Goal: Ask a question

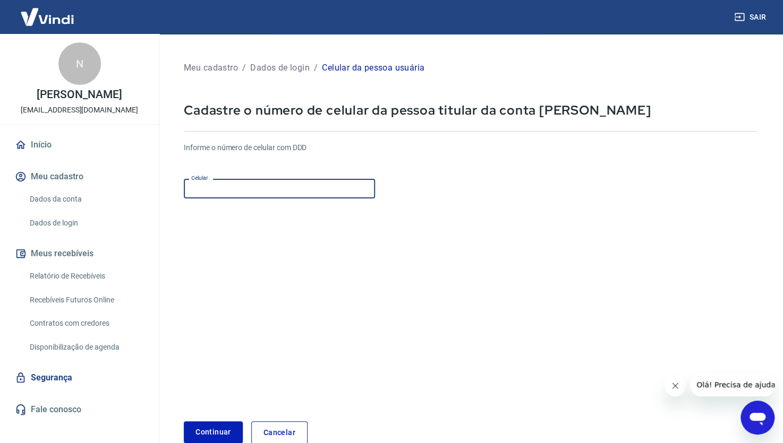
click at [246, 185] on input "Celular" at bounding box center [279, 189] width 191 height 20
paste input "[PHONE_NUMBER]"
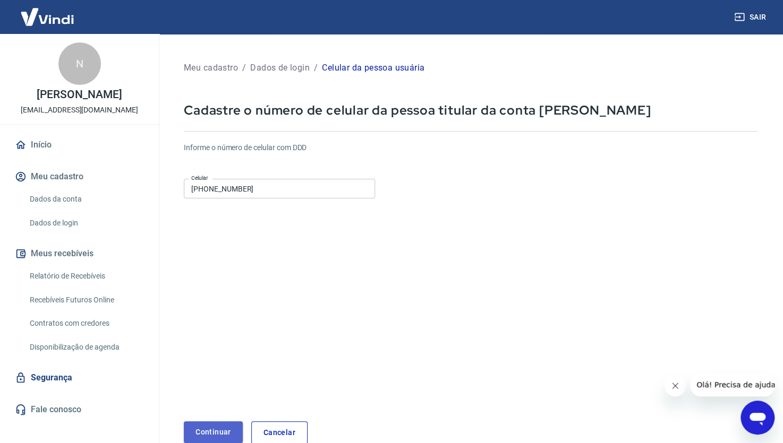
click at [214, 425] on button "Continuar" at bounding box center [213, 433] width 59 height 22
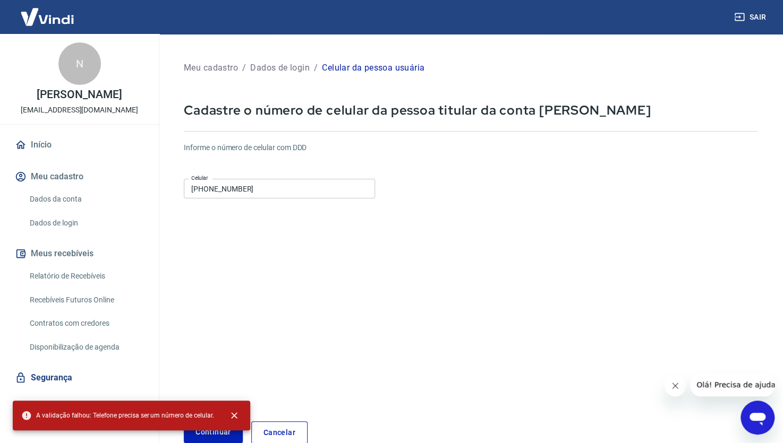
click at [201, 190] on input "[PHONE_NUMBER]" at bounding box center [279, 189] width 191 height 20
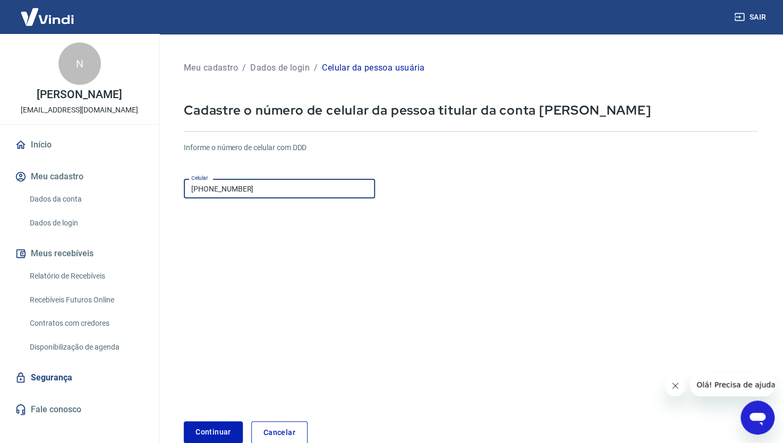
click at [207, 190] on input "(43) 9659-6526" at bounding box center [279, 189] width 191 height 20
type input "(43) 99659-6526"
click at [201, 430] on button "Continuar" at bounding box center [213, 433] width 59 height 22
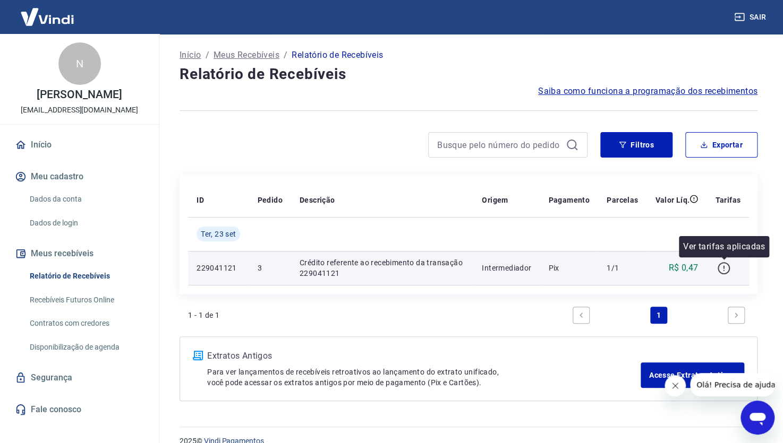
click at [728, 271] on icon "button" at bounding box center [723, 268] width 13 height 13
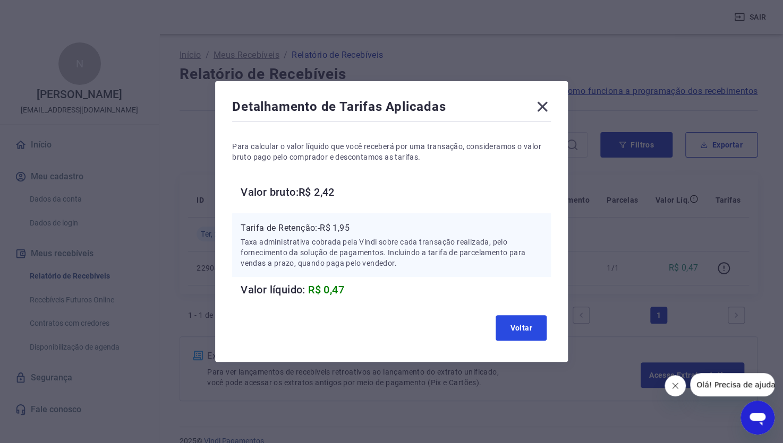
click at [523, 327] on button "Voltar" at bounding box center [520, 327] width 51 height 25
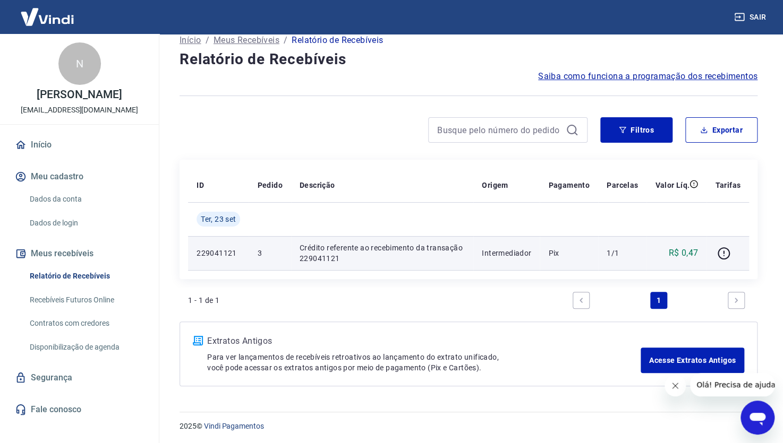
scroll to position [15, 0]
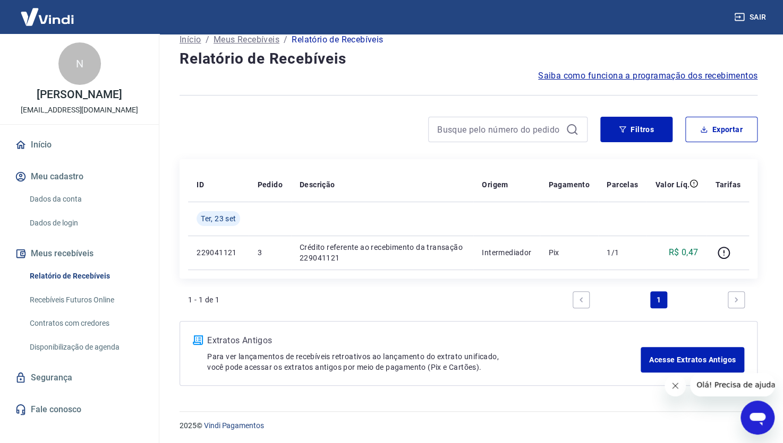
click at [645, 81] on span "Saiba como funciona a programação dos recebimentos" at bounding box center [647, 76] width 219 height 13
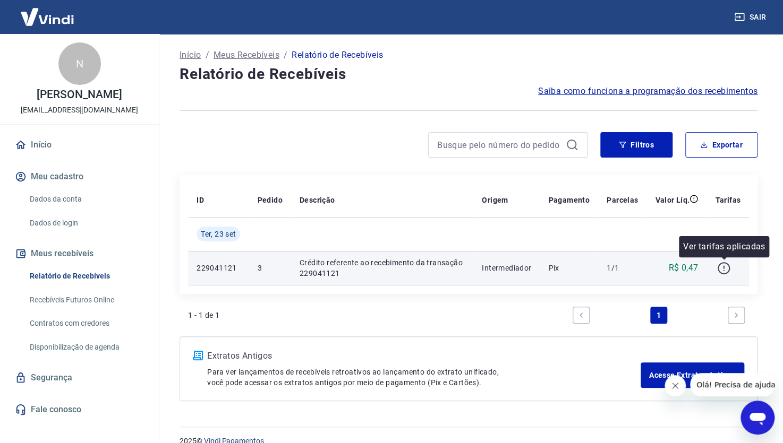
click at [723, 266] on icon "button" at bounding box center [723, 267] width 1 height 3
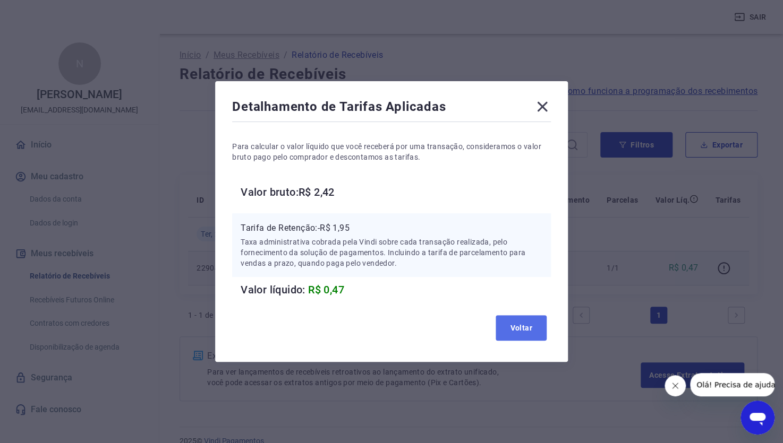
click at [525, 324] on button "Voltar" at bounding box center [520, 327] width 51 height 25
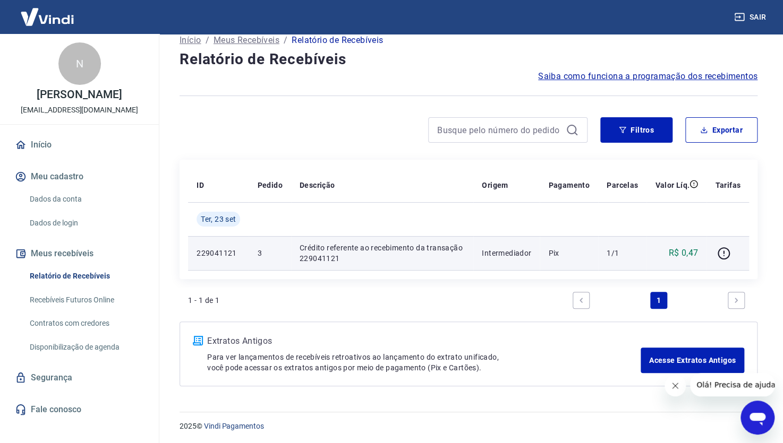
scroll to position [15, 0]
click at [742, 381] on span "Olá! Precisa de ajuda?" at bounding box center [737, 385] width 83 height 8
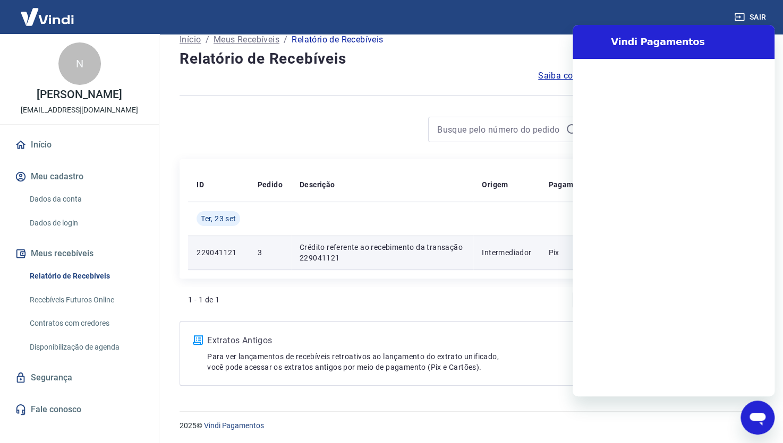
scroll to position [0, 0]
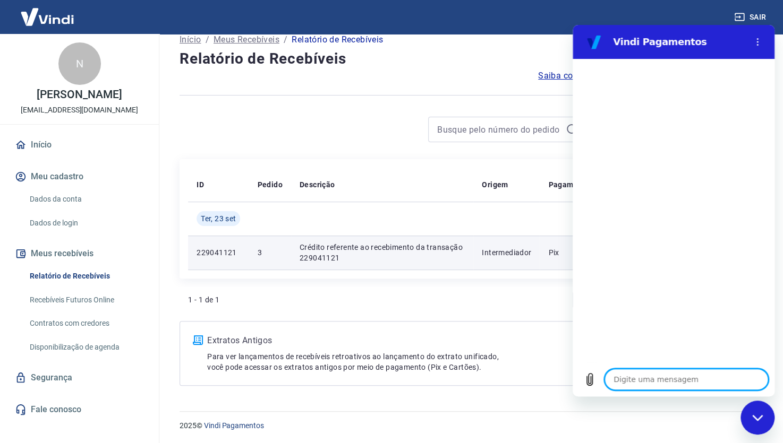
click at [636, 371] on textarea at bounding box center [686, 379] width 164 height 21
type textarea "B"
type textarea "x"
type textarea "Bo"
type textarea "x"
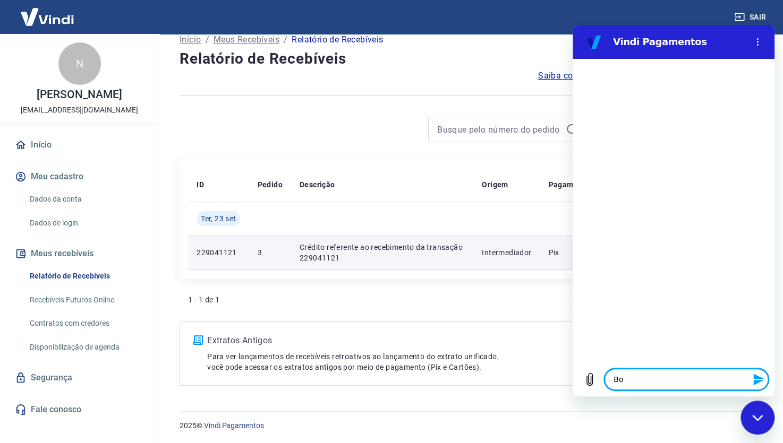
type textarea "Bom"
type textarea "x"
type textarea "Bom"
type textarea "x"
type textarea "Bom i"
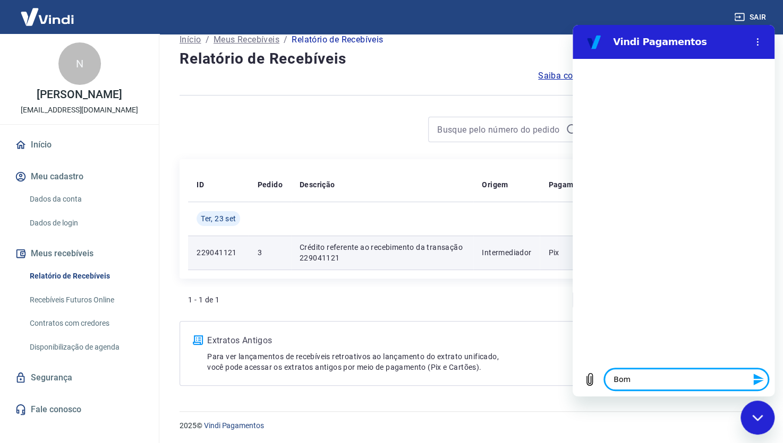
type textarea "x"
type textarea "Bom"
type textarea "x"
type textarea "Bom d"
type textarea "x"
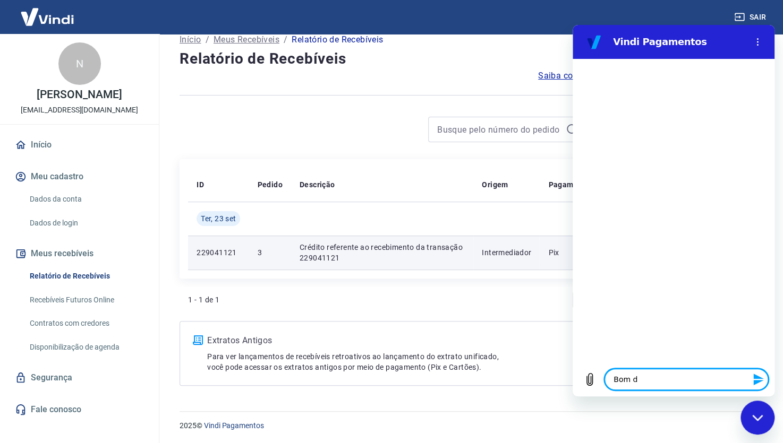
type textarea "Bom di"
type textarea "x"
type textarea "Bom dia"
type textarea "x"
type textarea "Bom dia,"
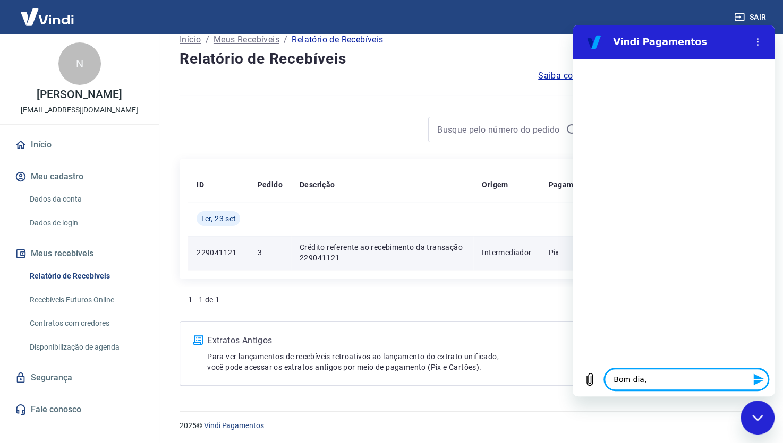
type textarea "x"
type textarea "Bom dia,"
type textarea "x"
type textarea "Bom dia, i"
type textarea "x"
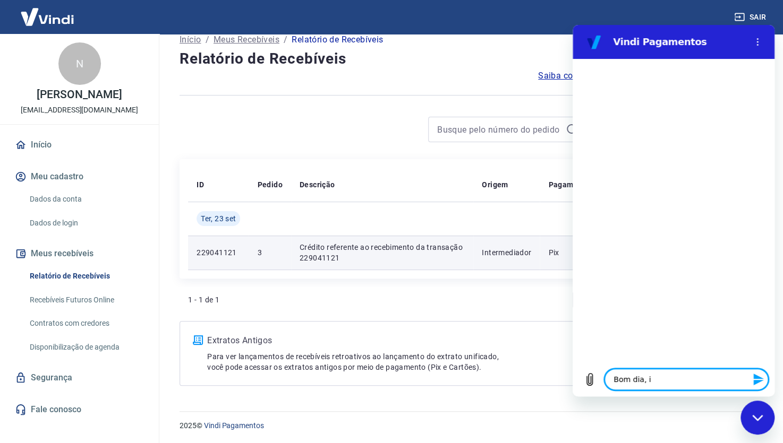
type textarea "Bom dia, in"
type textarea "x"
type textarea "Bom dia, ina"
type textarea "x"
type textarea "Bom dia, inau"
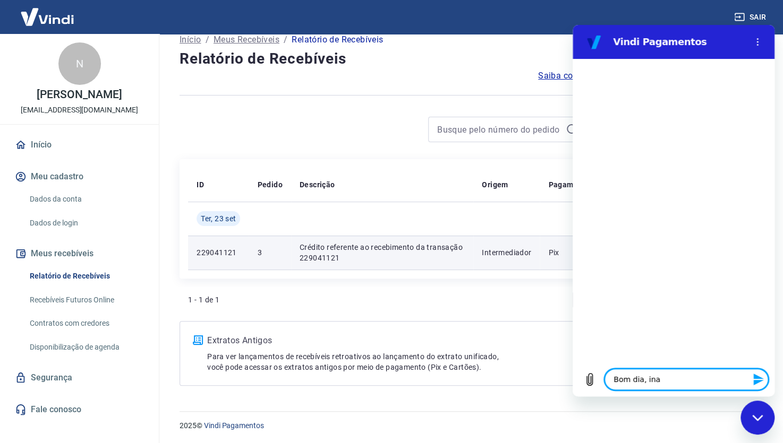
type textarea "x"
type textarea "Bom dia, inaug"
type textarea "x"
type textarea "Bom dia, inaugu"
type textarea "x"
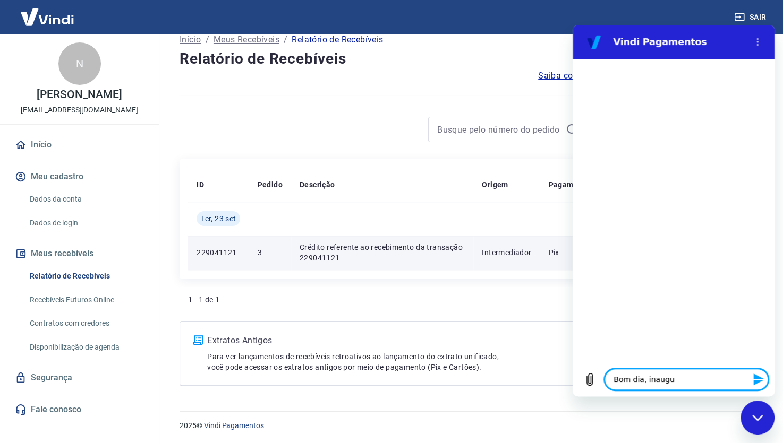
type textarea "Bom dia, inaugur"
type textarea "x"
type textarea "Bom dia, inauguro"
type textarea "x"
type textarea "Bom dia, inauguro"
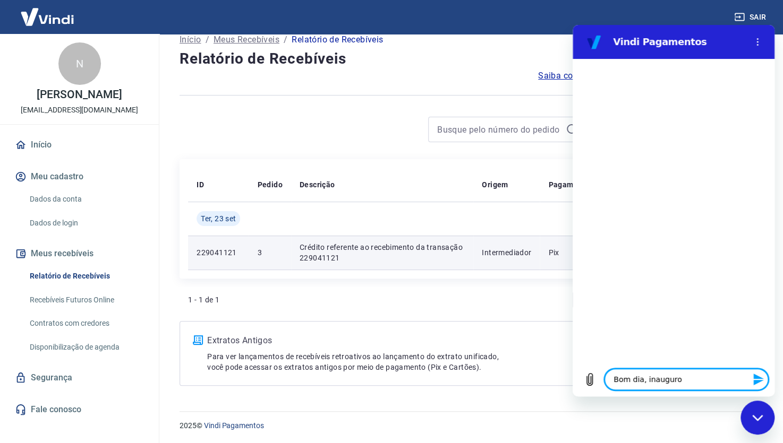
type textarea "x"
type textarea "Bom dia, inauguro m"
type textarea "x"
type textarea "Bom dia, inauguro mi"
type textarea "x"
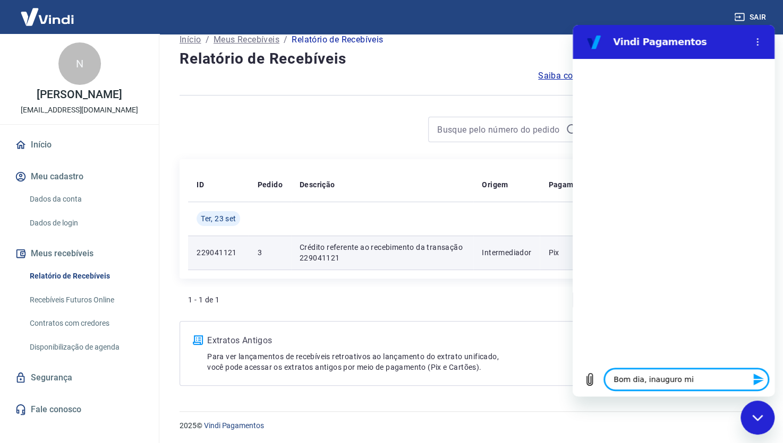
type textarea "Bom dia, inauguro min"
type textarea "x"
type textarea "Bom dia, inauguro minh"
type textarea "x"
type textarea "Bom dia, inauguro minha"
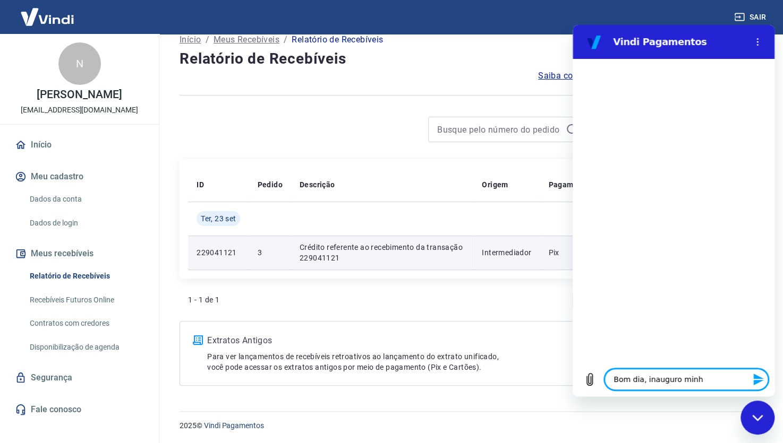
type textarea "x"
type textarea "Bom dia, inauguro minha"
type textarea "x"
click at [712, 381] on textarea "Bom dia, inauguro minha" at bounding box center [686, 379] width 164 height 21
type textarea "Bom dia, inauguro minha l"
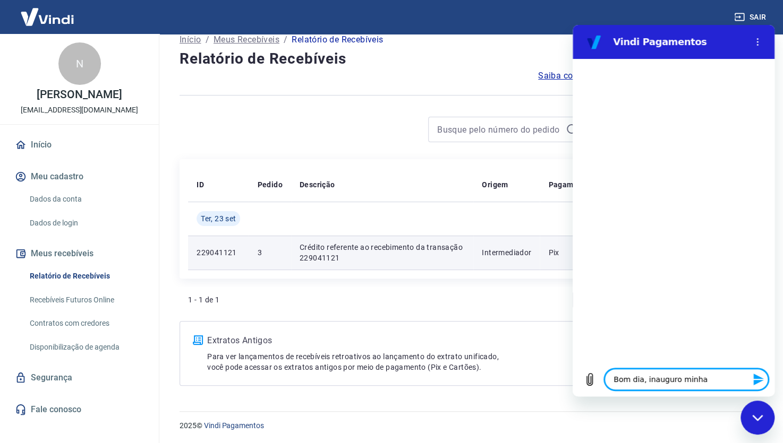
type textarea "x"
type textarea "Bom dia, inauguro minha lo"
type textarea "x"
type textarea "Bom dia, inauguro minha loj"
type textarea "x"
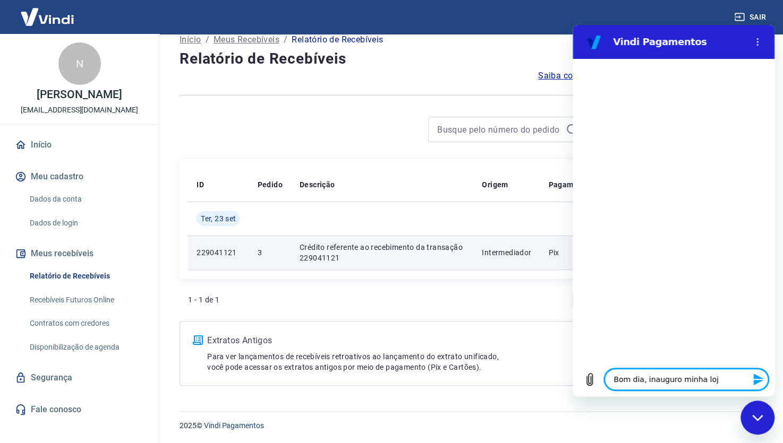
type textarea "Bom dia, inauguro minha loja"
type textarea "x"
type textarea "Bom dia, inauguro minha loja"
type textarea "x"
type textarea "Bom dia, inauguro minha loja a"
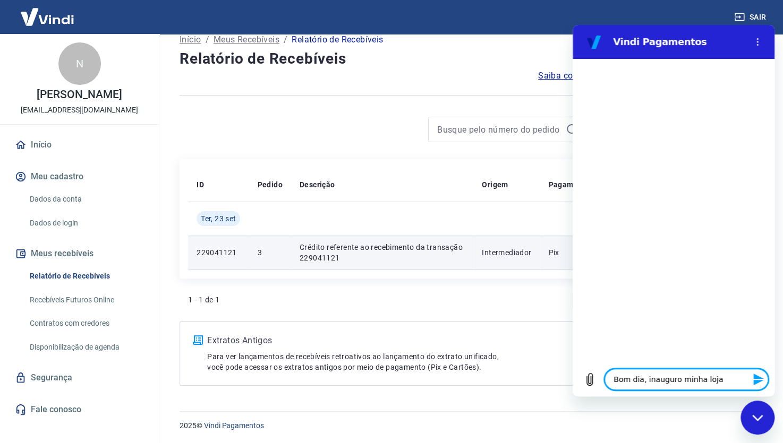
type textarea "x"
type textarea "Bom dia, inauguro minha loja am"
type textarea "x"
type textarea "Bom dia, inauguro minha loja ama"
type textarea "x"
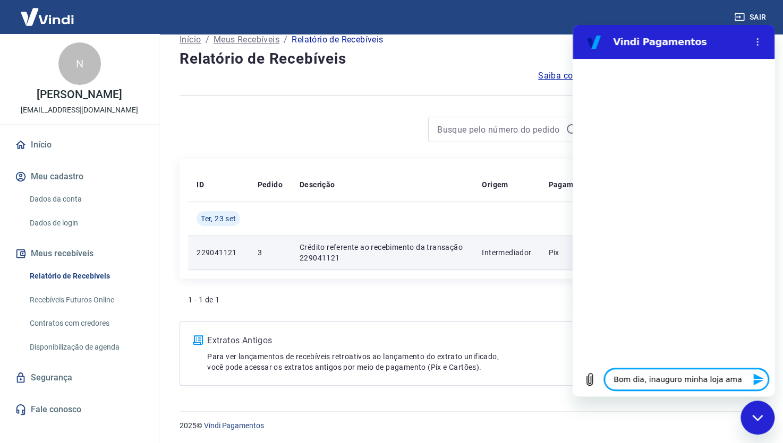
type textarea "Bom dia, inauguro minha loja aman"
type textarea "x"
type textarea "Bom dia, inauguro minha loja amanh"
type textarea "x"
type textarea "Bom dia, inauguro minha loja amanha"
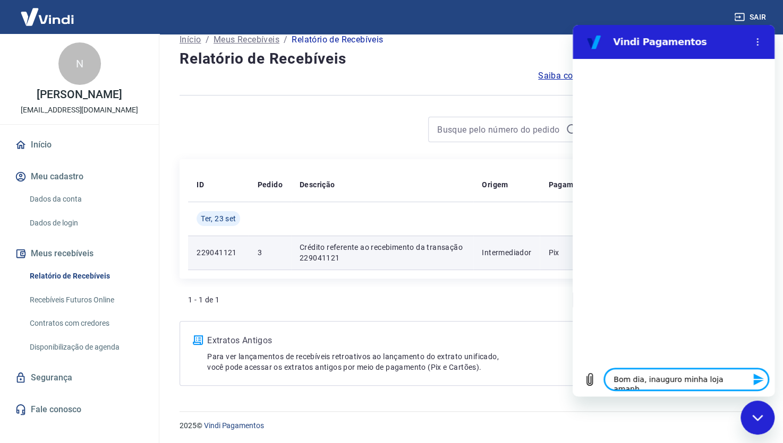
type textarea "x"
type textarea "Bom dia, inauguro minha loja amanha"
type textarea "x"
type textarea "Bom dia, inauguro minha loja amanha e"
type textarea "x"
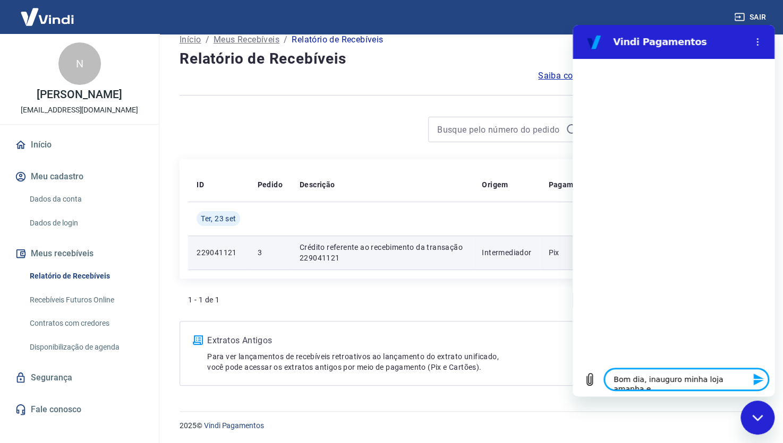
type textarea "Bom dia, inauguro minha loja amanha e"
type textarea "x"
type textarea "Bom dia, inauguro minha loja amanha e o"
type textarea "x"
type textarea "Bom dia, inauguro minha loja amanha e on"
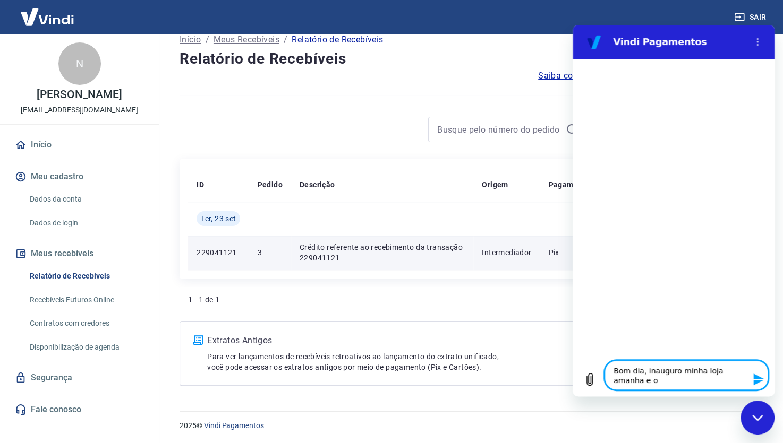
type textarea "x"
type textarea "Bom dia, inauguro minha loja amanha e ont"
type textarea "x"
type textarea "Bom dia, inauguro minha loja amanha e onte"
type textarea "x"
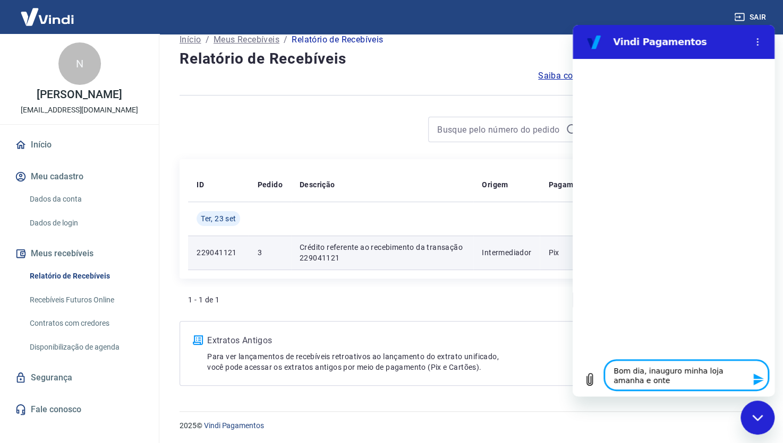
type textarea "Bom dia, inauguro minha loja amanha e ontem"
type textarea "x"
type textarea "Bom dia, inauguro minha loja amanha e ontem"
type textarea "x"
type textarea "Bom dia, inauguro minha loja amanha e ontem f"
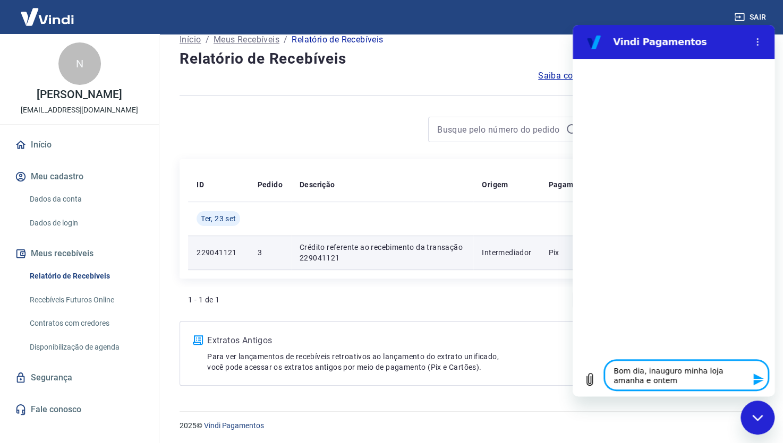
type textarea "x"
type textarea "Bom dia, inauguro minha loja amanha e ontem fi"
type textarea "x"
type textarea "Bom dia, inauguro minha loja amanha e ontem fiz"
type textarea "x"
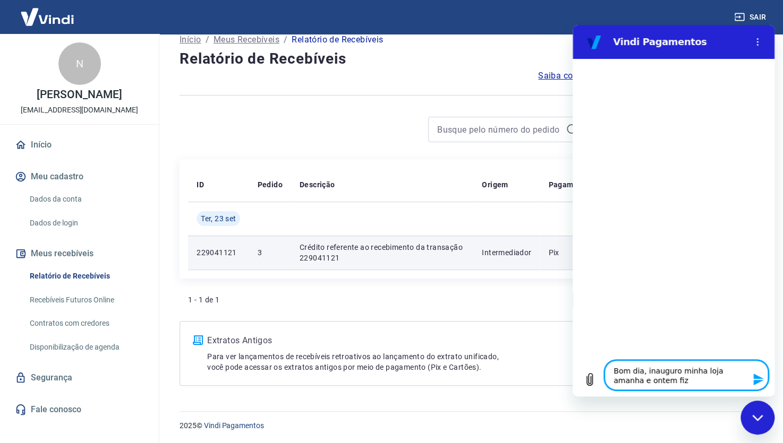
type textarea "Bom dia, inauguro minha loja amanha e ontem fiz"
type textarea "x"
type textarea "Bom dia, inauguro minha loja amanha e ontem fiz u"
type textarea "x"
type textarea "Bom dia, inauguro minha loja amanha e ontem fiz um"
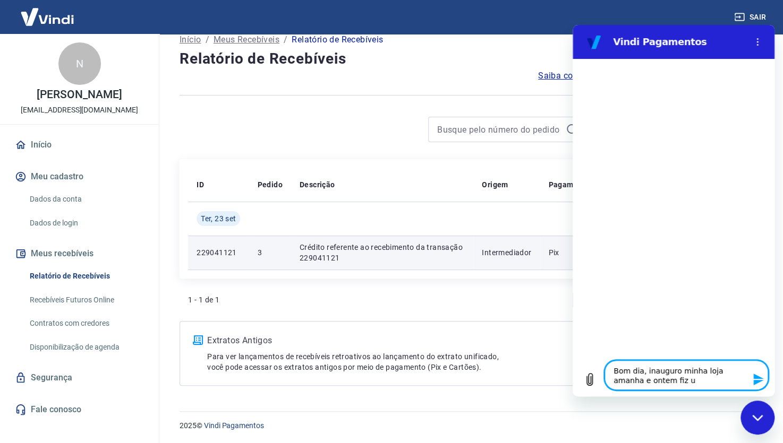
type textarea "x"
type textarea "Bom dia, inauguro minha loja amanha e ontem fiz uma"
type textarea "x"
type textarea "Bom dia, inauguro minha loja amanha e ontem fiz uma"
type textarea "x"
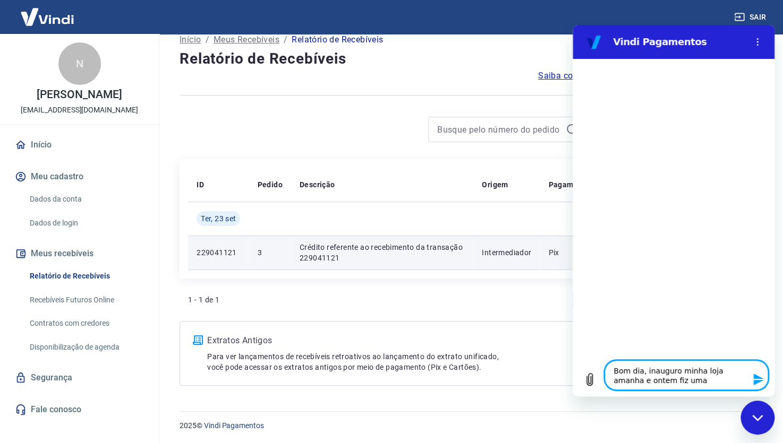
type textarea "Bom dia, inauguro minha loja amanha e ontem fiz uma c"
type textarea "x"
type textarea "Bom dia, inauguro minha loja amanha e ontem fiz uma co"
type textarea "x"
type textarea "Bom dia, inauguro minha loja amanha e ontem fiz uma com"
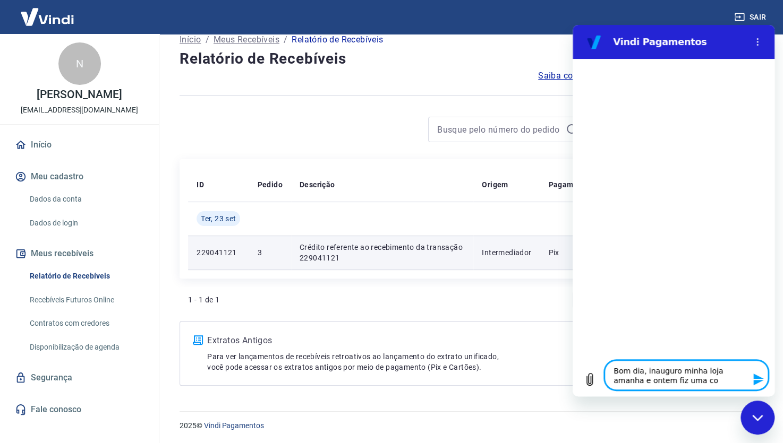
type textarea "x"
type textarea "Bom dia, inauguro minha loja amanha e ontem fiz uma comp"
type textarea "x"
type textarea "Bom dia, inauguro minha loja amanha e ontem fiz uma compr"
type textarea "x"
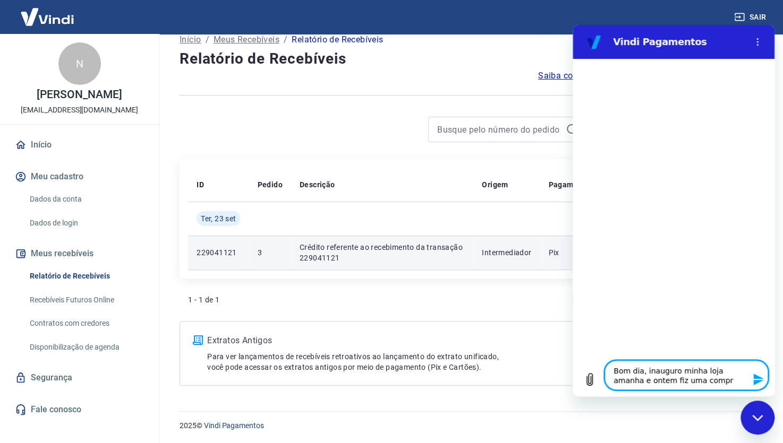
type textarea "Bom dia, inauguro minha loja amanha e ontem fiz uma compra"
type textarea "x"
type textarea "Bom dia, inauguro minha loja amanha e ontem fiz uma compra"
type textarea "x"
type textarea "Bom dia, inauguro minha loja amanha e ontem fiz uma compra t"
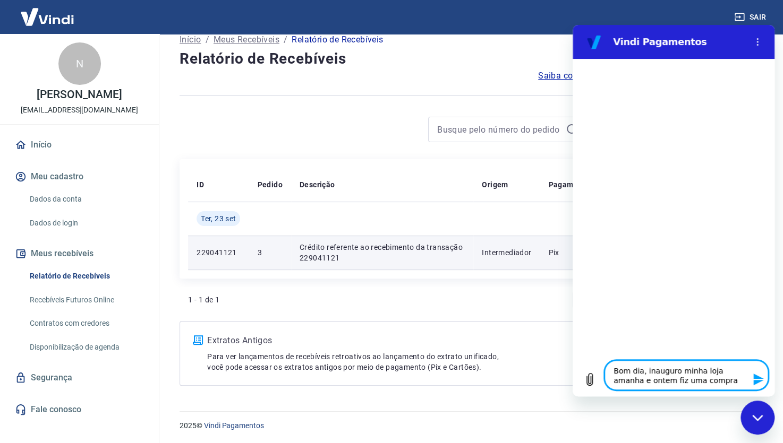
type textarea "x"
type textarea "Bom dia, inauguro minha loja amanha e ontem fiz uma compra te"
type textarea "x"
type textarea "Bom dia, inauguro minha loja amanha e ontem fiz uma compra tes"
type textarea "x"
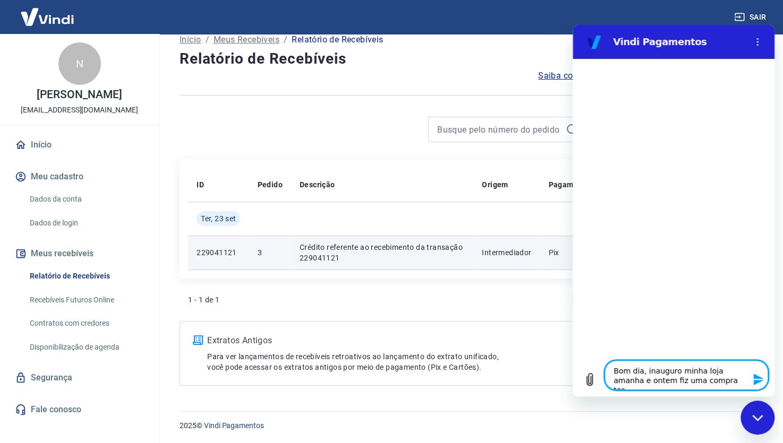
type textarea "Bom dia, inauguro minha loja amanha e ontem fiz uma compra test"
type textarea "x"
type textarea "Bom dia, inauguro minha loja amanha e ontem fiz uma compra teste"
type textarea "x"
type textarea "Bom dia, inauguro minha loja amanha e ontem fiz uma compra teste"
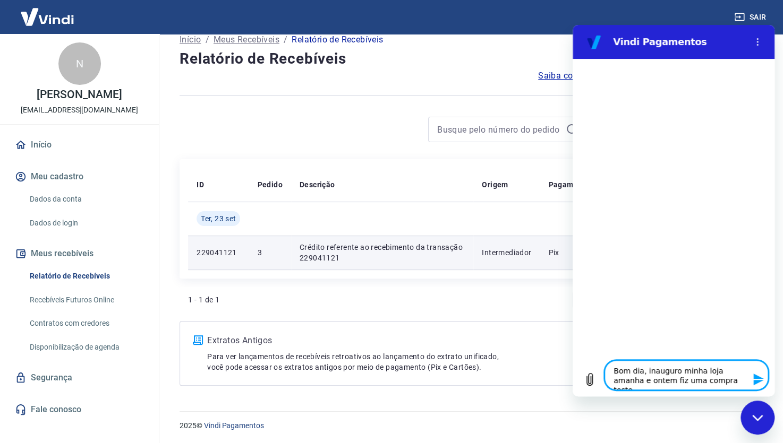
type textarea "x"
type textarea "Bom dia, inauguro minha loja amanha e ontem fiz uma compra teste n"
type textarea "x"
type textarea "Bom dia, inauguro minha loja amanha e ontem fiz uma compra teste no"
type textarea "x"
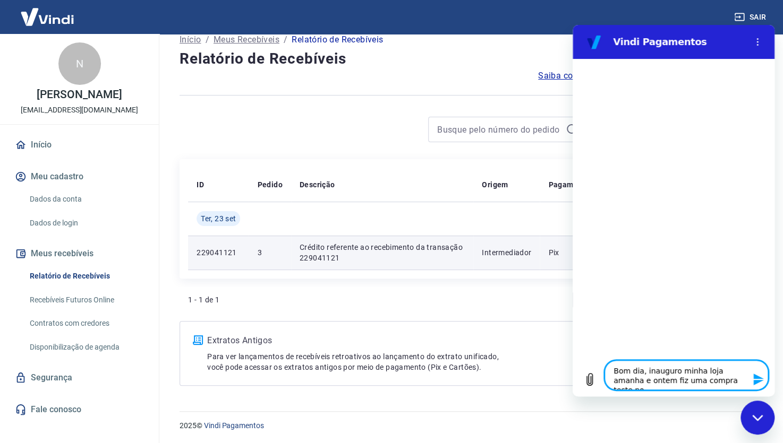
type textarea "Bom dia, inauguro minha loja amanha e ontem fiz uma compra teste no"
type textarea "x"
type textarea "Bom dia, inauguro minha loja amanha e ontem fiz uma compra teste no p"
type textarea "x"
type textarea "Bom dia, inauguro minha loja amanha e ontem fiz uma compra teste no pi"
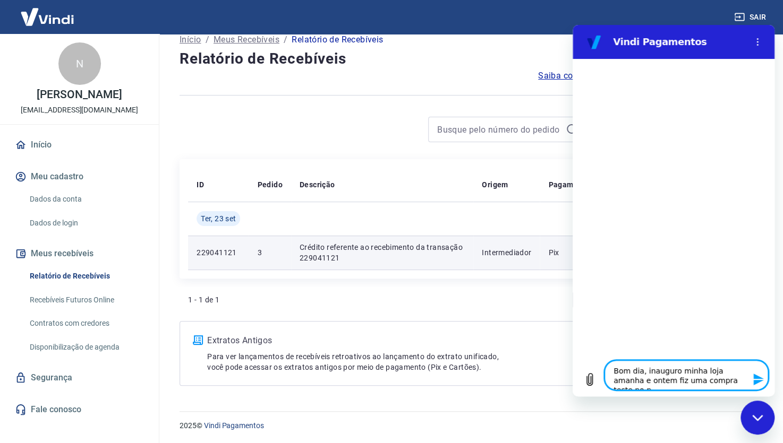
type textarea "x"
type textarea "Bom dia, inauguro minha loja amanha e ontem fiz uma compra teste no pi"
type textarea "x"
type textarea "Bom dia, inauguro minha loja amanha e ontem fiz uma compra teste no pi"
type textarea "x"
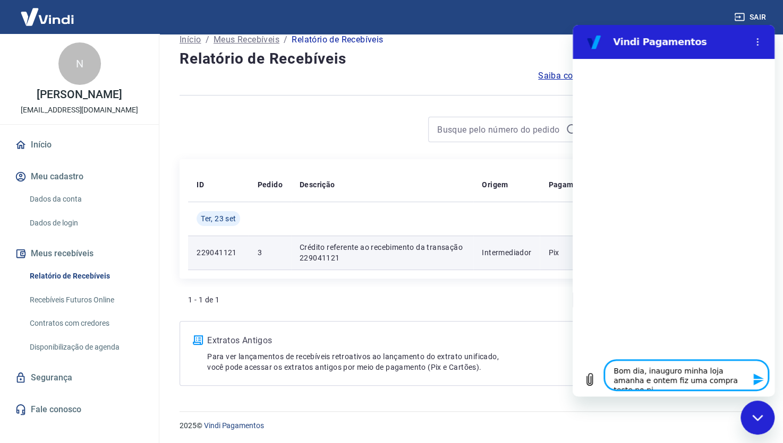
type textarea "Bom dia, inauguro minha loja amanha e ontem fiz uma compra teste no pix"
type textarea "x"
type textarea "Bom dia, inauguro minha loja amanha e ontem fiz uma compra teste no pix"
type textarea "x"
type textarea "Bom dia, inauguro minha loja amanha e ontem fiz uma compra teste no pix a"
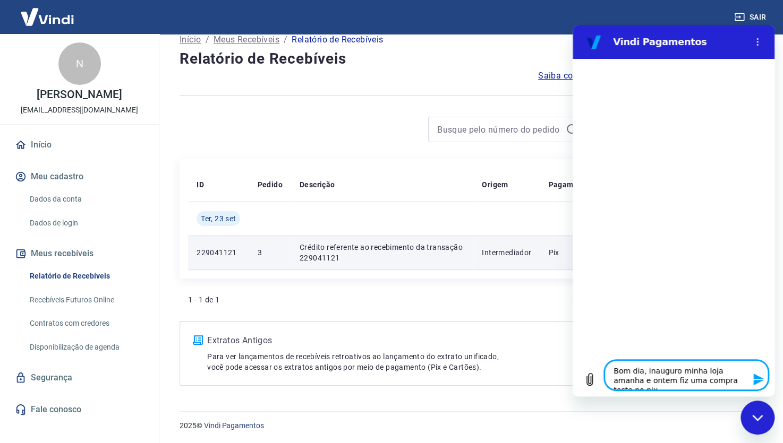
type textarea "x"
type textarea "Bom dia, inauguro minha loja amanha e ontem fiz uma compra teste no pix as"
type textarea "x"
type textarea "Bom dia, inauguro minha loja amanha e ontem fiz uma compra teste no pix as"
type textarea "x"
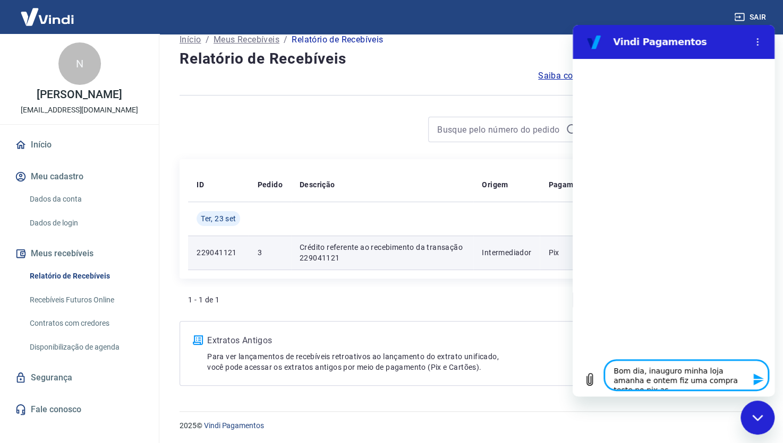
type textarea "Bom dia, inauguro minha loja amanha e ontem fiz uma compra teste no pix as 1"
type textarea "x"
type textarea "Bom dia, inauguro minha loja amanha e ontem fiz uma compra teste no pix as 18"
type textarea "x"
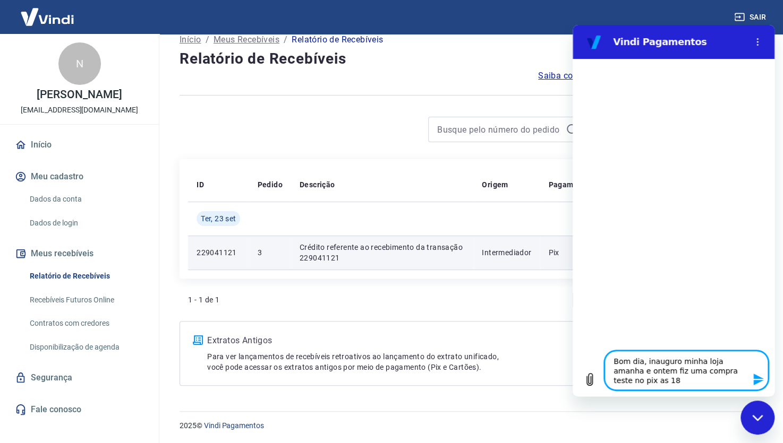
type textarea "Bom dia, inauguro minha loja amanha e ontem fiz uma compra teste no pix as 18:"
type textarea "x"
type textarea "Bom dia, inauguro minha loja amanha e ontem fiz uma compra teste no pix as 18:0"
type textarea "x"
type textarea "Bom dia, inauguro minha loja amanha e ontem fiz uma compra teste no pix as 18:08"
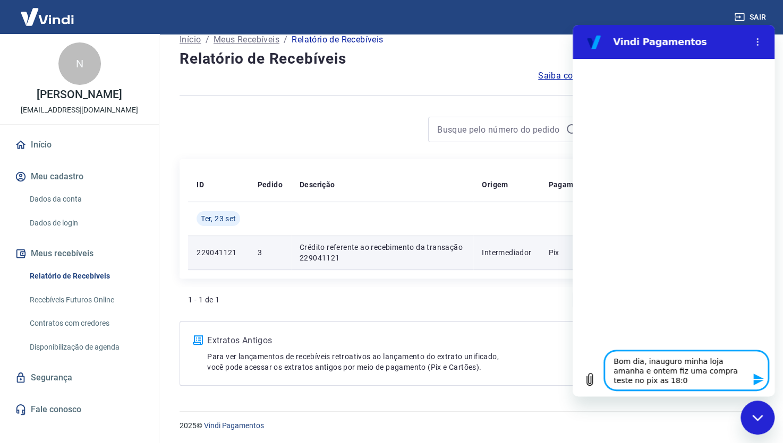
type textarea "x"
type textarea "Bom dia, inauguro minha loja amanha e ontem fiz uma compra teste no pix as 18:08"
type textarea "x"
type textarea "Bom dia, inauguro minha loja amanha e ontem fiz uma compra teste no pix as 18:0…"
type textarea "x"
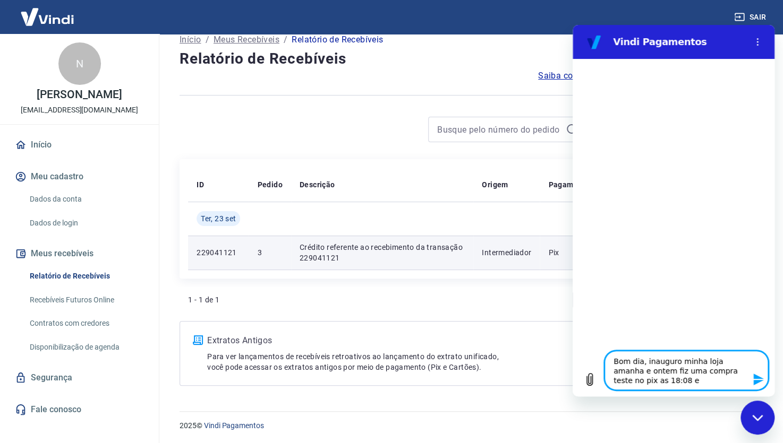
type textarea "Bom dia, inauguro minha loja amanha e ontem fiz uma compra teste no pix as 18:0…"
type textarea "x"
type textarea "Bom dia, inauguro minha loja amanha e ontem fiz uma compra teste no pix as 18:0…"
type textarea "x"
type textarea "Bom dia, inauguro minha loja amanha e ontem fiz uma compra teste no pix as 18:0…"
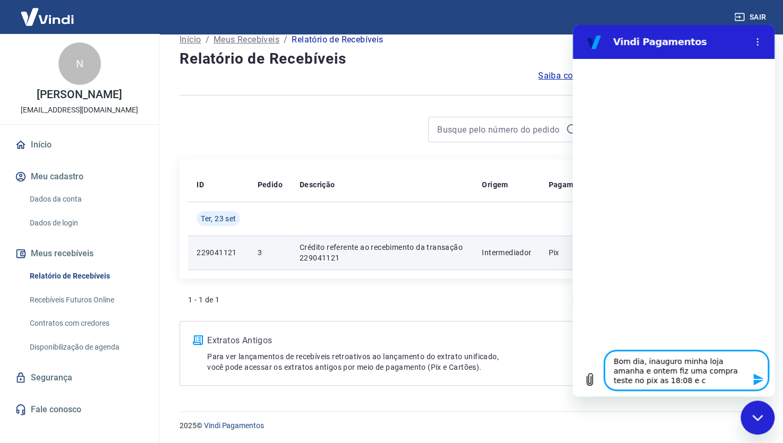
type textarea "x"
type textarea "Bom dia, inauguro minha loja amanha e ontem fiz uma compra teste no pix as 18:0…"
type textarea "x"
type textarea "Bom dia, inauguro minha loja amanha e ontem fiz uma compra teste no pix as 18:0…"
type textarea "x"
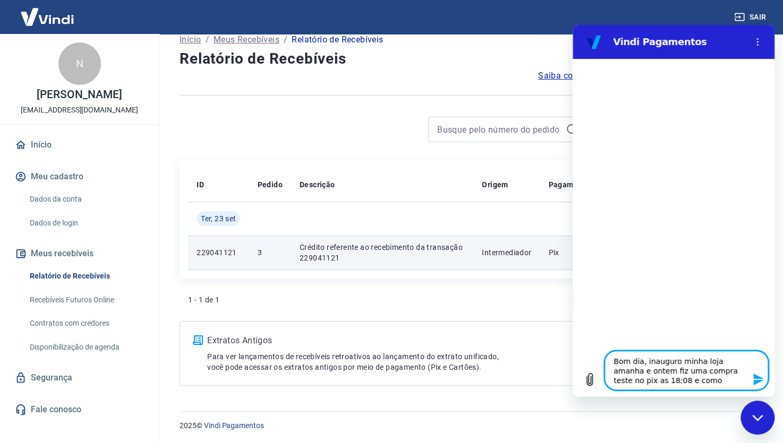
type textarea "Bom dia, inauguro minha loja amanha e ontem fiz uma compra teste no pix as 18:0…"
type textarea "x"
type textarea "Bom dia, inauguro minha loja amanha e ontem fiz uma compra teste no pix as 18:0…"
type textarea "x"
type textarea "Bom dia, inauguro minha loja amanha e ontem fiz uma compra teste no pix as 18:0…"
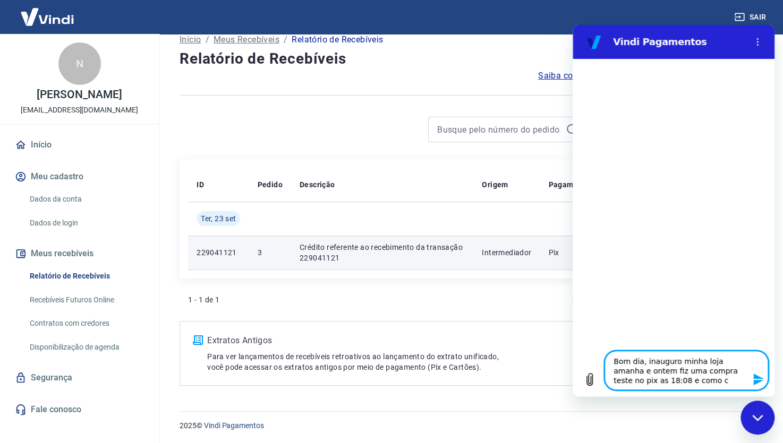
type textarea "x"
type textarea "Bom dia, inauguro minha loja amanha e ontem fiz uma compra teste no pix as 18:0…"
type textarea "x"
type textarea "Bom dia, inauguro minha loja amanha e ontem fiz uma compra teste no pix as 18:0…"
type textarea "x"
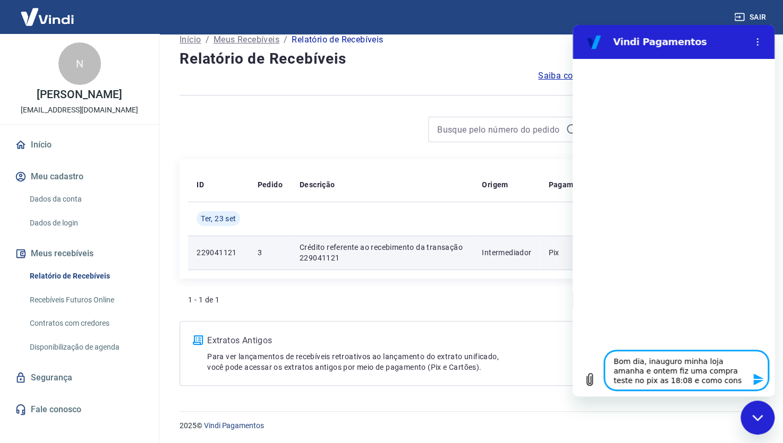
type textarea "Bom dia, inauguro minha loja amanha e ontem fiz uma compra teste no pix as 18:0…"
type textarea "x"
type textarea "Bom dia, inauguro minha loja amanha e ontem fiz uma compra teste no pix as 18:0…"
type textarea "x"
type textarea "Bom dia, inauguro minha loja amanha e ontem fiz uma compra teste no pix as 18:0…"
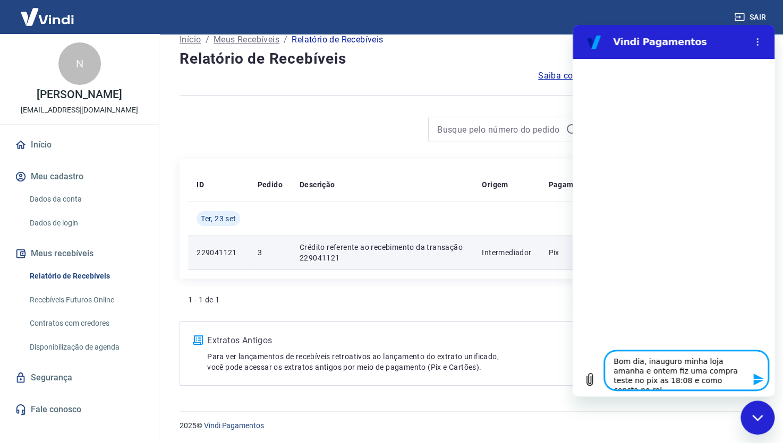
type textarea "x"
type textarea "Bom dia, inauguro minha loja amanha e ontem fiz uma compra teste no pix as 18:0…"
type textarea "x"
click at [631, 372] on textarea "Bom dia, inauguro minha loja amanha e ontem fiz uma compra teste no pix as 18:0…" at bounding box center [686, 365] width 164 height 49
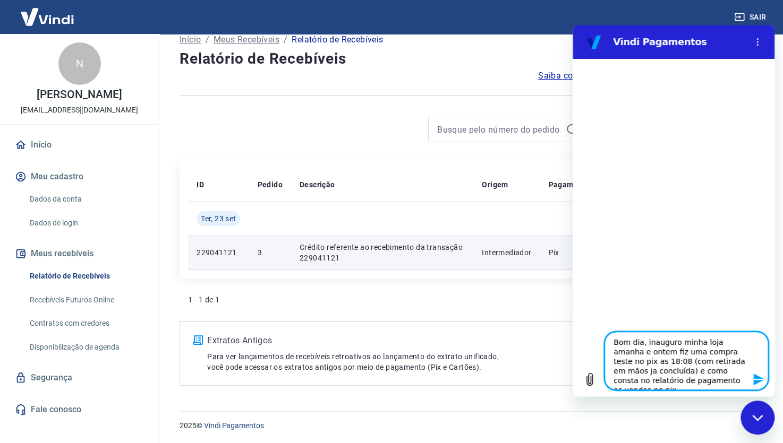
click at [725, 377] on textarea "Bom dia, inauguro minha loja amanha e ontem fiz uma compra teste no pix as 18:0…" at bounding box center [686, 361] width 164 height 58
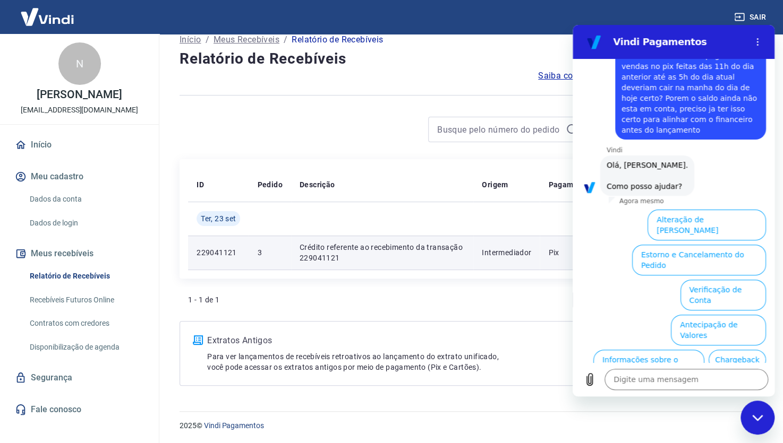
scroll to position [140, 0]
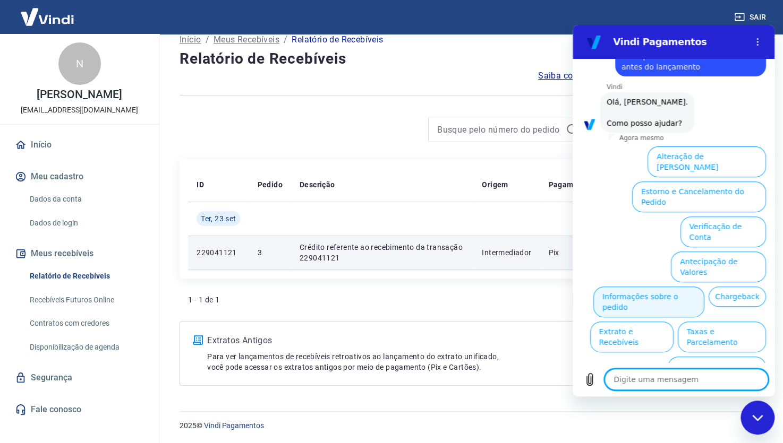
click at [674, 287] on button "Informações sobre o pedido" at bounding box center [648, 302] width 111 height 31
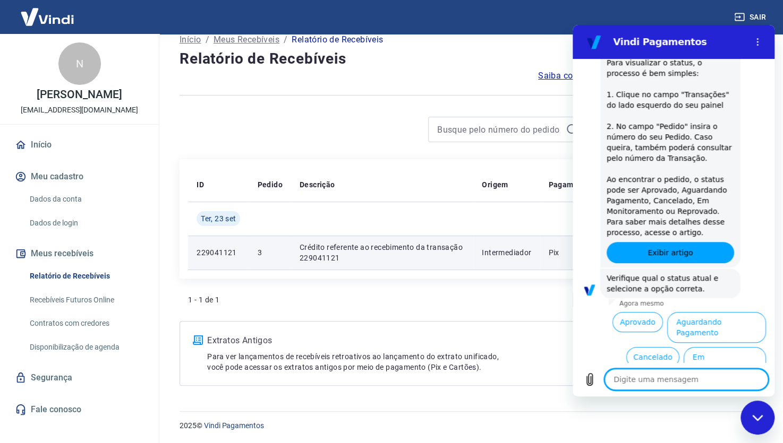
scroll to position [217, 0]
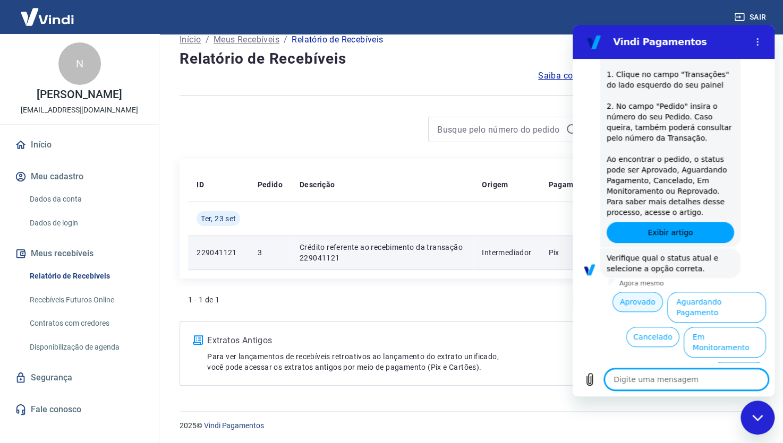
click at [625, 305] on button "Aprovado" at bounding box center [637, 302] width 51 height 20
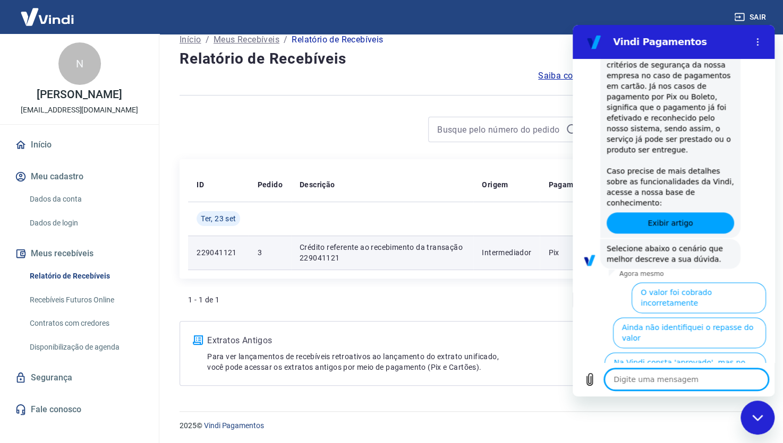
scroll to position [645, 0]
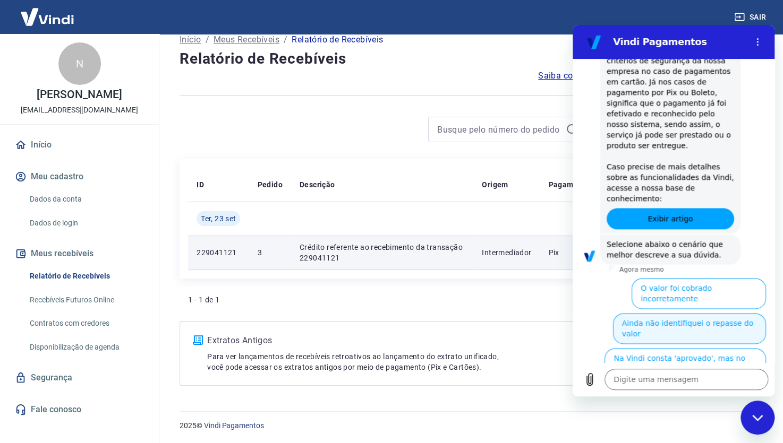
click at [711, 313] on button "Ainda não identifiquei o repasse do valor" at bounding box center [689, 328] width 153 height 31
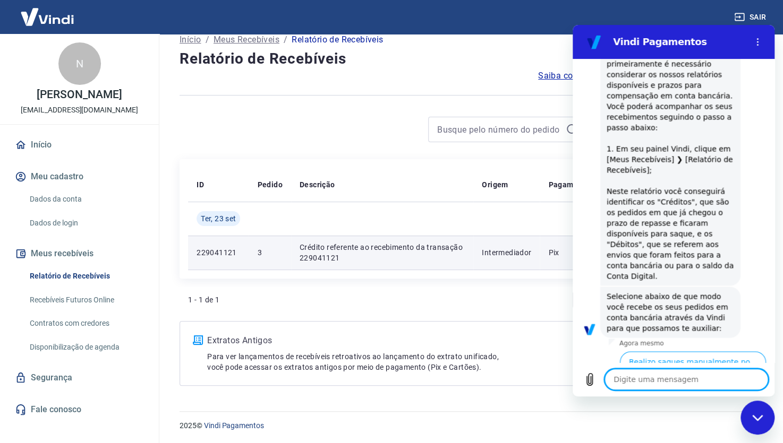
scroll to position [922, 0]
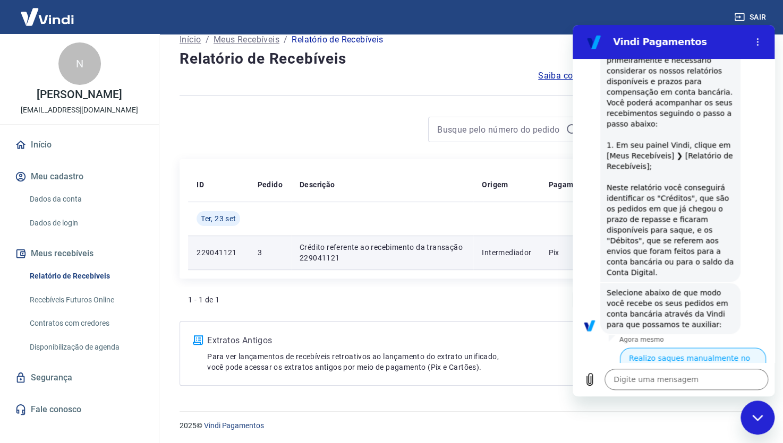
click at [702, 348] on button "Realizo saques manualmente no painel" at bounding box center [693, 363] width 146 height 31
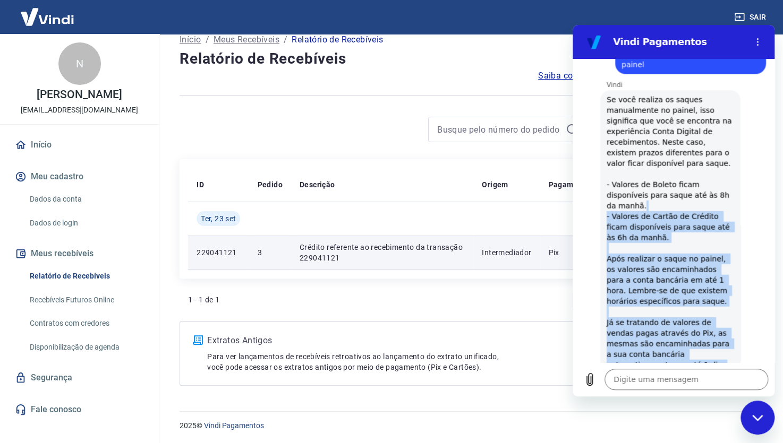
scroll to position [1102, 0]
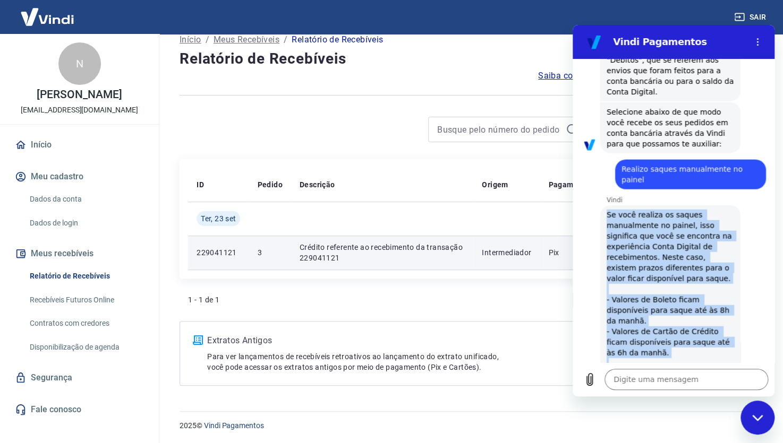
drag, startPoint x: 708, startPoint y: 268, endPoint x: 601, endPoint y: 167, distance: 147.3
click at [601, 204] on div "Vindi diz: Se você realiza os saques manualmente no painel, isso significa que …" at bounding box center [677, 378] width 193 height 349
copy span "Se você realiza os saques manualmente no painel, isso significa que você se enc…"
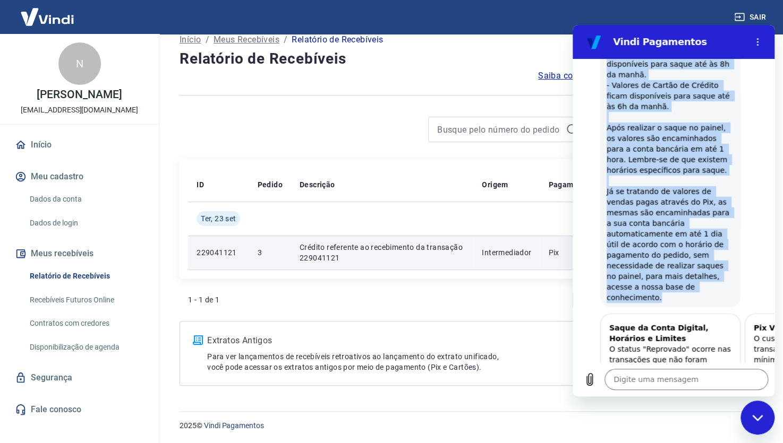
scroll to position [1421, 0]
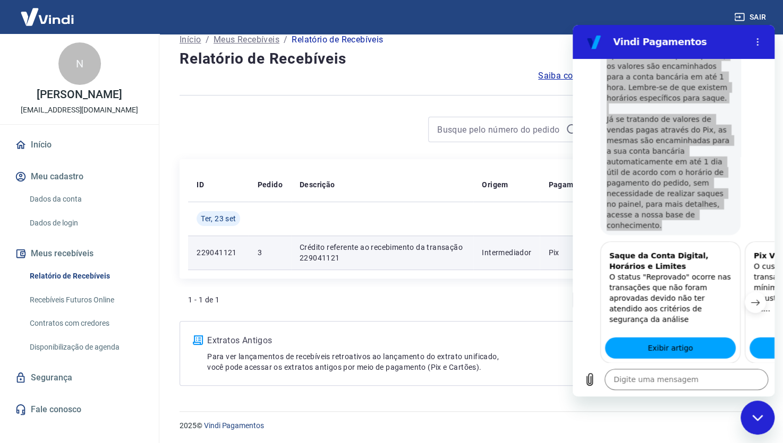
click at [335, 119] on div at bounding box center [384, 129] width 408 height 25
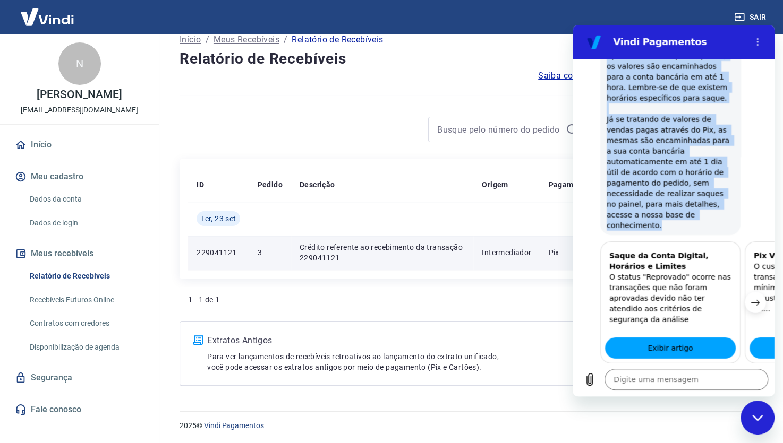
click at [704, 404] on button "Sim" at bounding box center [713, 414] width 31 height 20
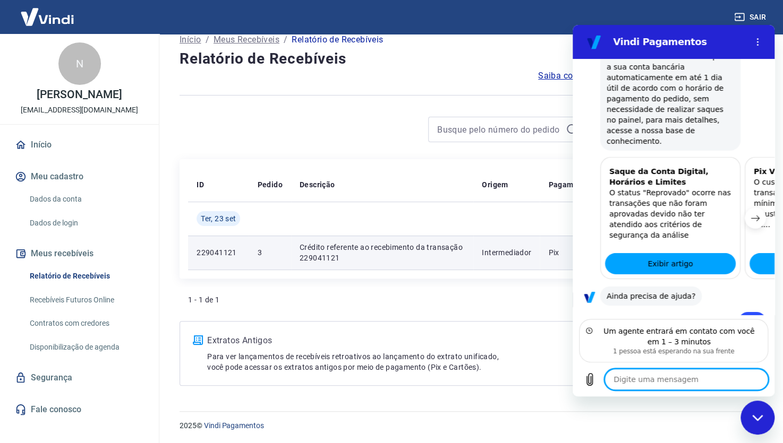
scroll to position [1507, 0]
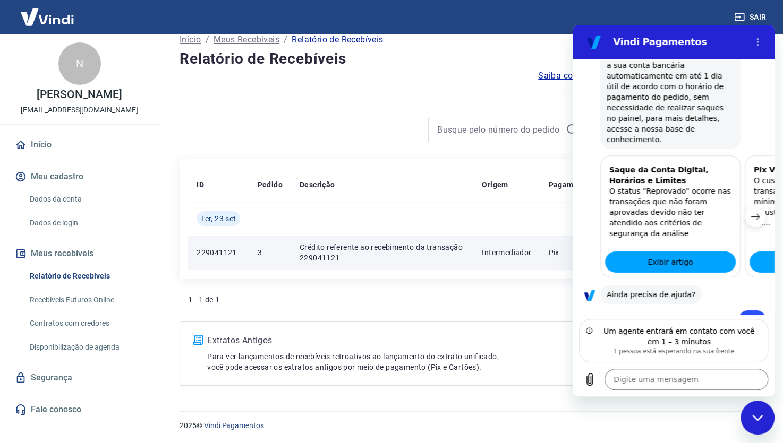
click at [751, 212] on icon "Próximo item" at bounding box center [755, 216] width 8 height 8
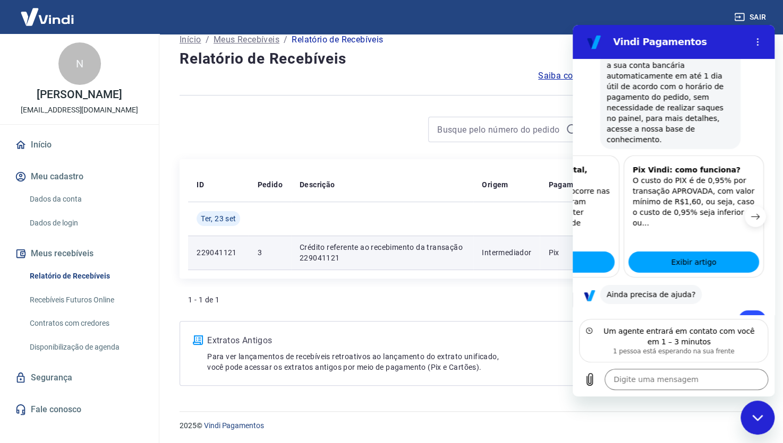
scroll to position [0, 131]
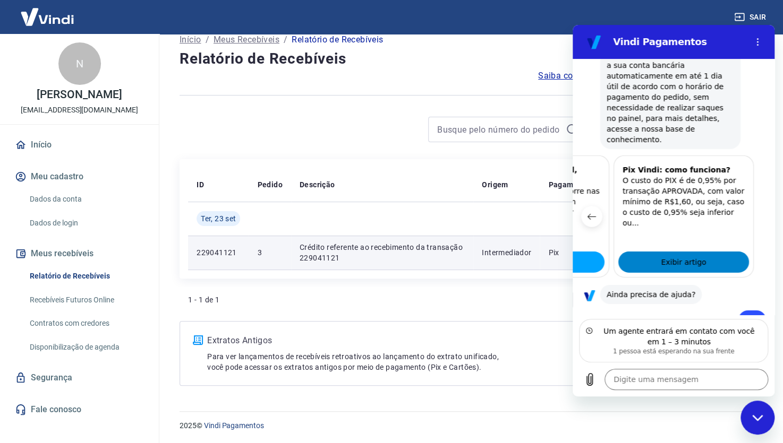
click at [668, 256] on span "Exibir artigo" at bounding box center [683, 262] width 45 height 13
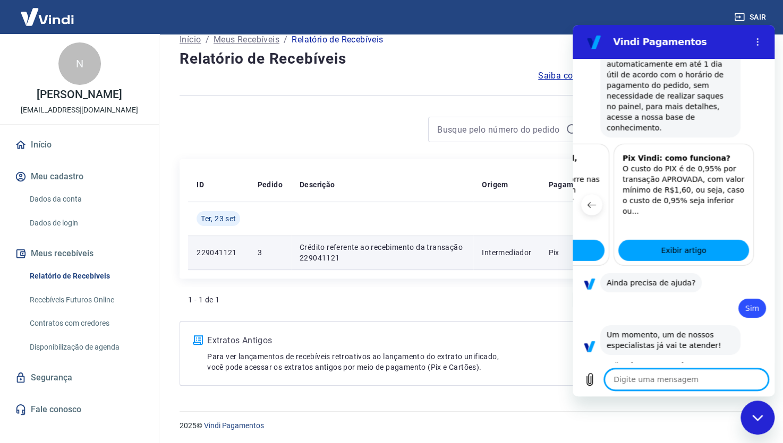
scroll to position [1526, 0]
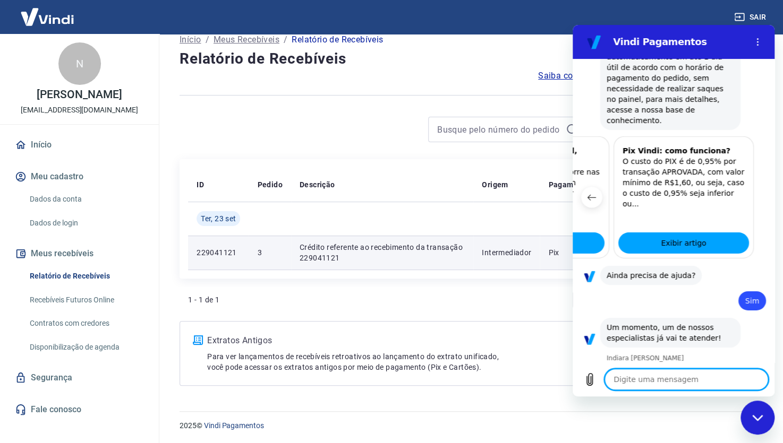
click at [687, 377] on textarea at bounding box center [686, 379] width 164 height 21
paste textarea "Nathalya"
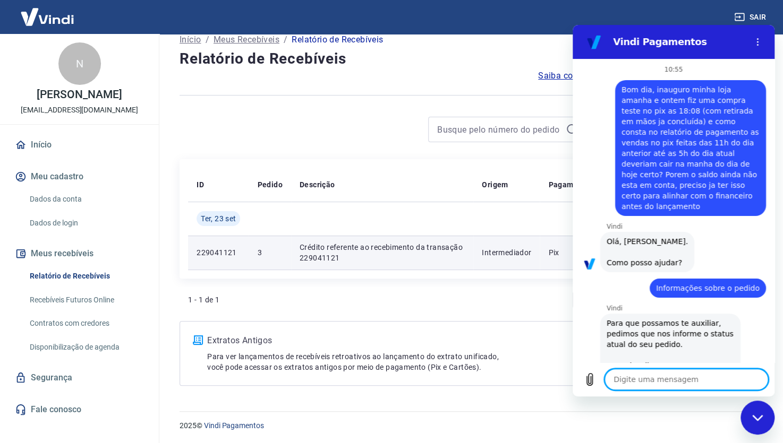
scroll to position [0, 0]
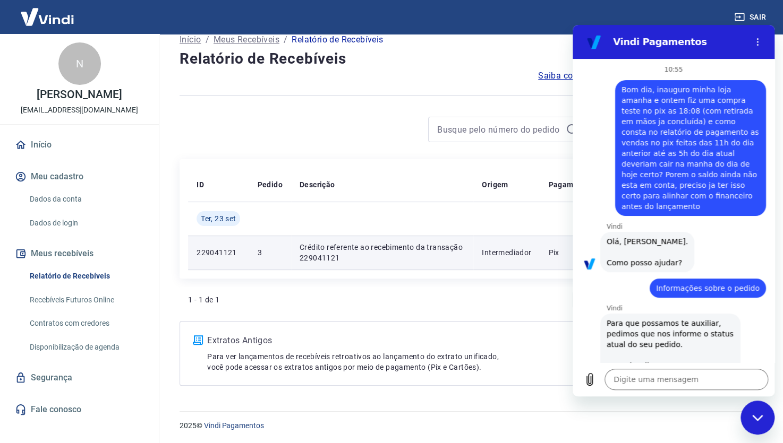
drag, startPoint x: 651, startPoint y: 90, endPoint x: 665, endPoint y: 201, distance: 111.5
click at [665, 201] on span "Bom dia, inauguro minha loja amanha e ontem fiz uma compra teste no pix as 18:0…" at bounding box center [690, 147] width 138 height 127
copy span "inauguro minha loja amanha e ontem fiz uma compra teste no pix as 18:08 (com re…"
click at [644, 381] on textarea at bounding box center [686, 379] width 164 height 21
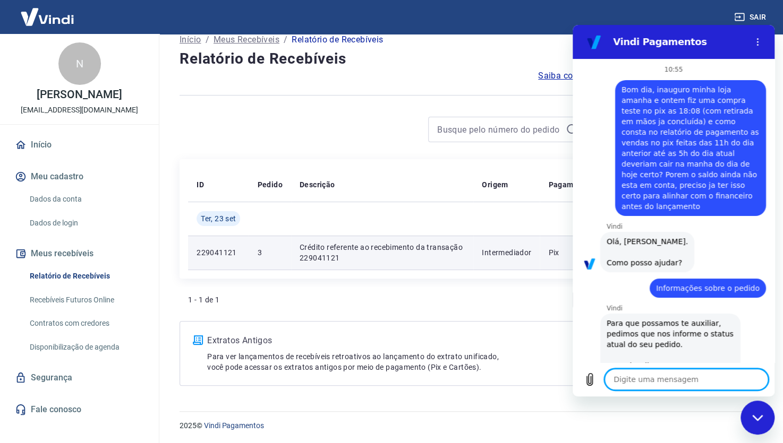
paste textarea "inauguro minha loja amanha e ontem fiz uma compra teste no pix as 18:08 (com re…"
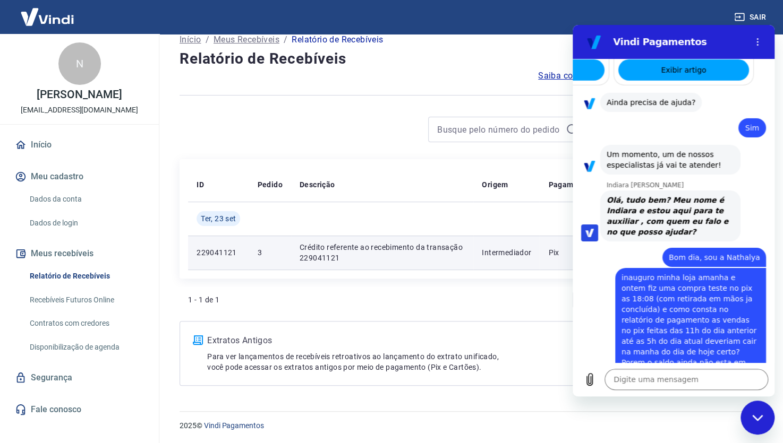
scroll to position [1698, 0]
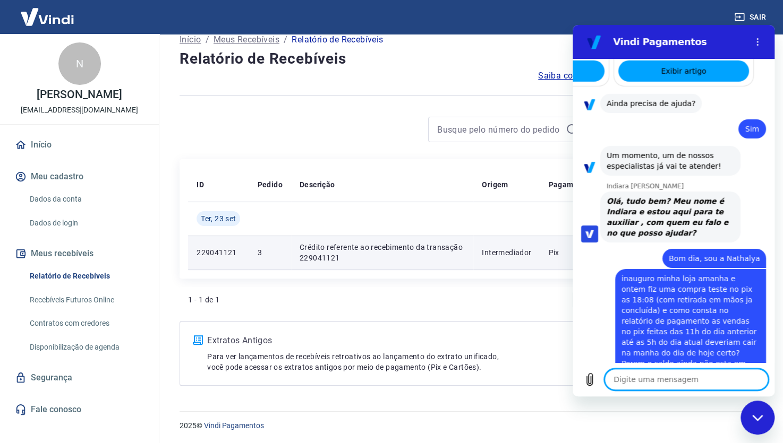
click at [641, 381] on textarea at bounding box center [686, 379] width 164 height 21
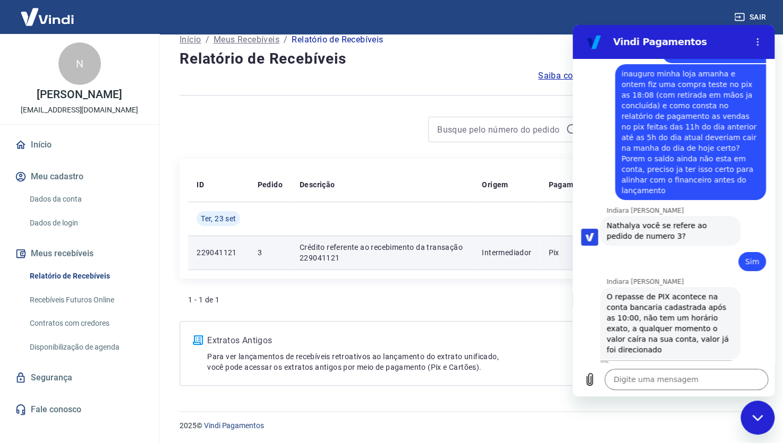
scroll to position [1905, 0]
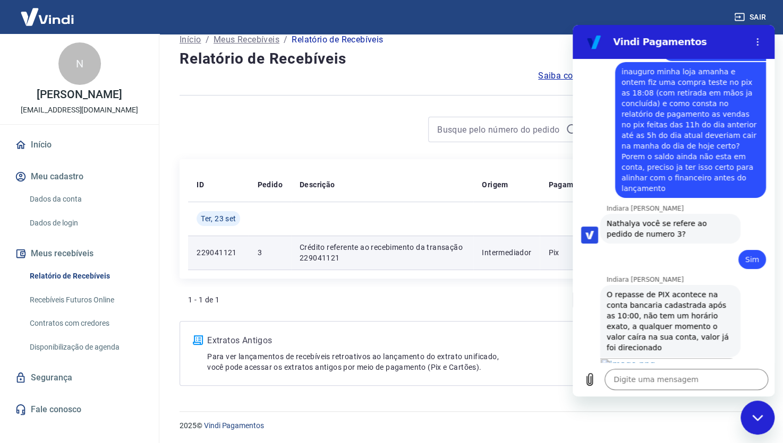
click at [746, 284] on div "Indiara Carla diz: O repasse de PIX acontece na conta bancaria cadastrada após …" at bounding box center [677, 320] width 193 height 73
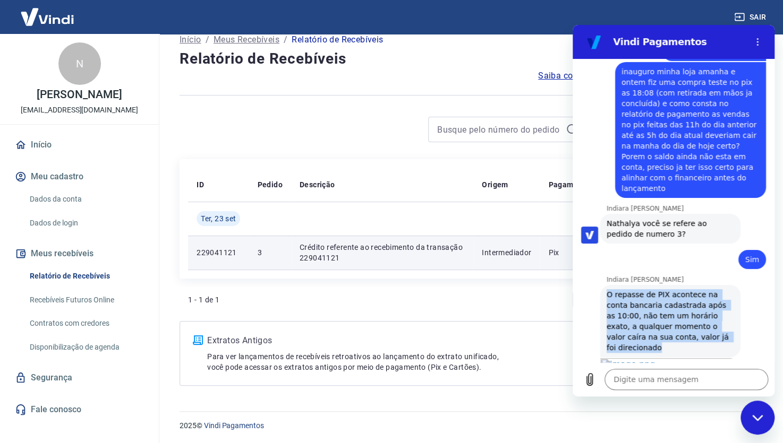
drag, startPoint x: 609, startPoint y: 218, endPoint x: 721, endPoint y: 262, distance: 120.7
click at [721, 289] on span "O repasse de PIX acontece na conta bancaria cadastrada após as 10:00, não tem u…" at bounding box center [669, 321] width 127 height 64
copy span "O repasse de PIX acontece na conta bancaria cadastrada após as 10:00, não tem u…"
click at [653, 358] on link "Abrir em nova aba" at bounding box center [670, 397] width 140 height 78
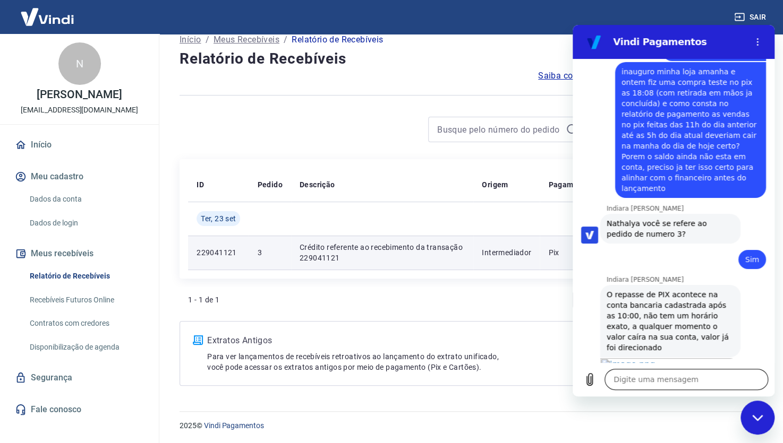
click at [662, 382] on textarea at bounding box center [686, 379] width 164 height 21
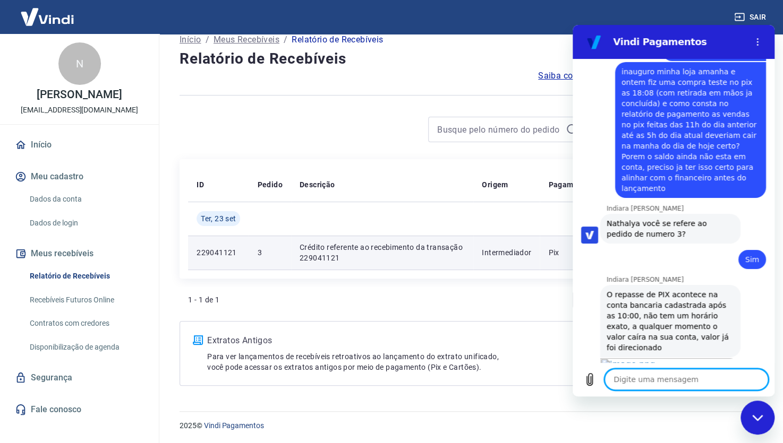
click at [693, 381] on textarea at bounding box center [686, 379] width 164 height 21
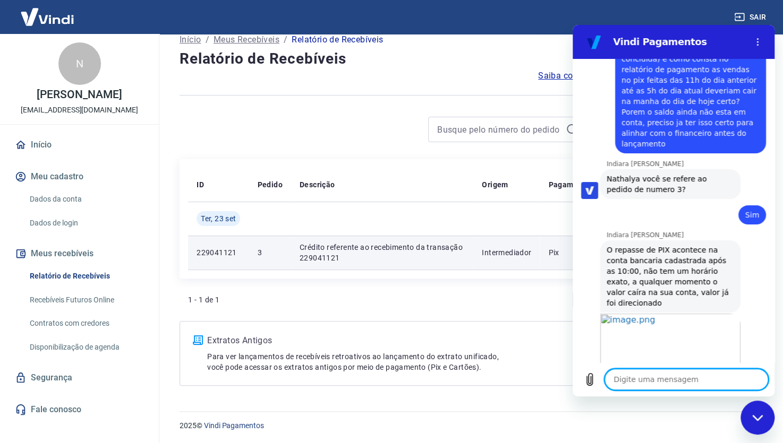
scroll to position [1952, 0]
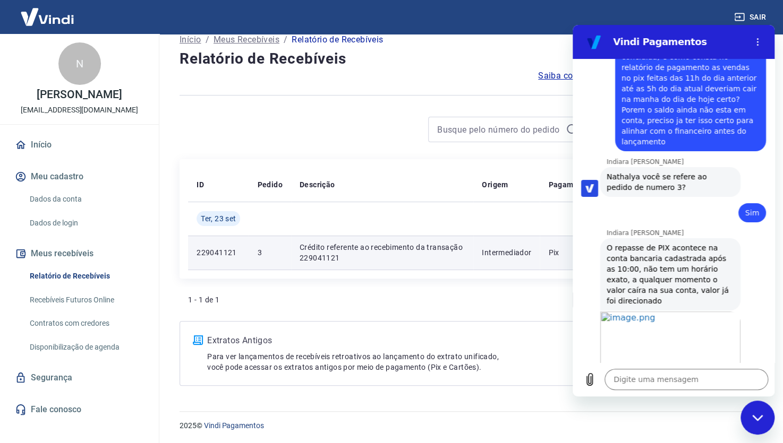
drag, startPoint x: 693, startPoint y: 348, endPoint x: 608, endPoint y: 310, distance: 92.9
click at [608, 389] on div "diz: Entendi, então as datas são as que estão nos artigos mesmo mas sem um horá…" at bounding box center [668, 412] width 193 height 47
copy span "Entendi, então as datas são as que estão nos artigos mesmo mas sem um horário p…"
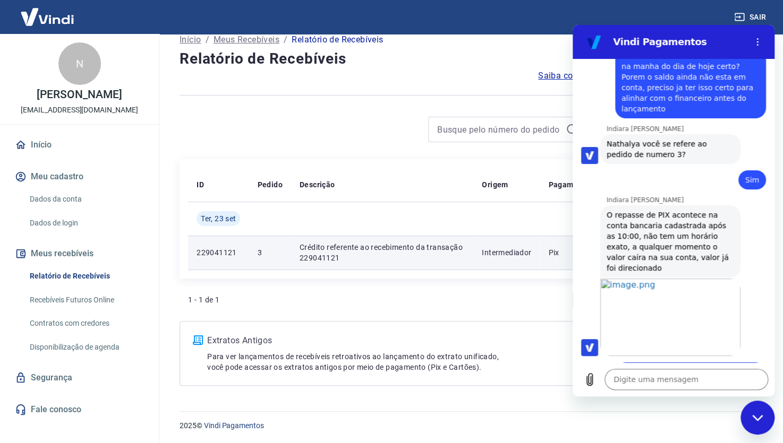
scroll to position [1987, 0]
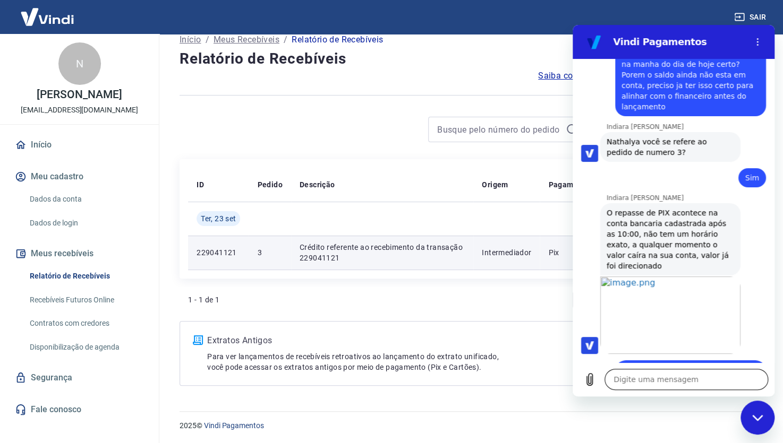
click at [689, 378] on textarea at bounding box center [686, 379] width 164 height 21
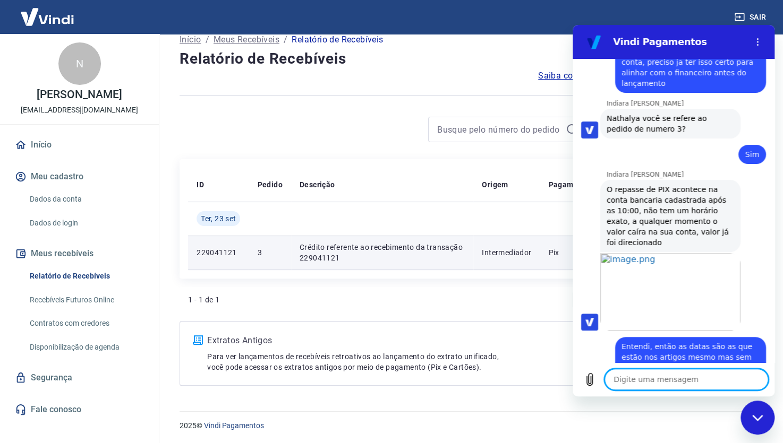
scroll to position [2013, 0]
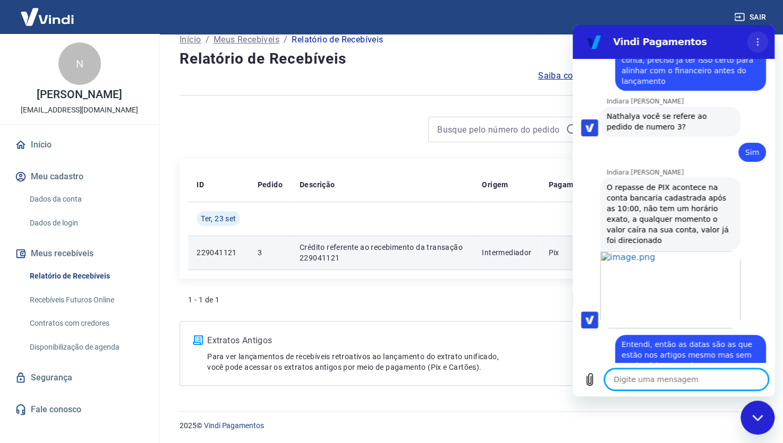
click at [756, 39] on icon "Menu de opções" at bounding box center [757, 42] width 8 height 8
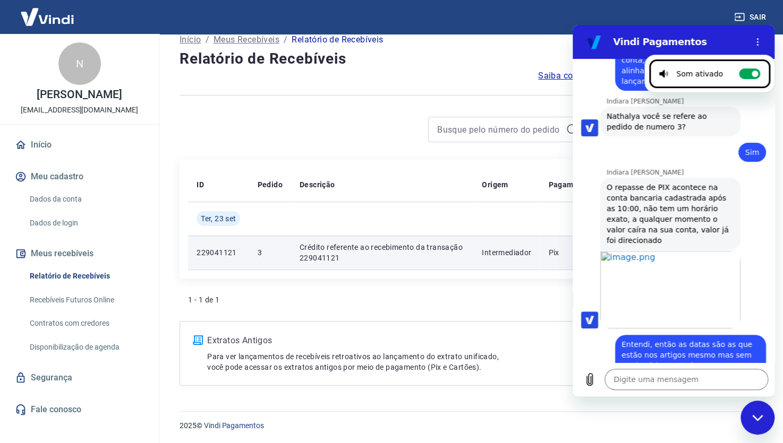
click at [753, 250] on div "Abrir em nova aba" at bounding box center [677, 289] width 193 height 79
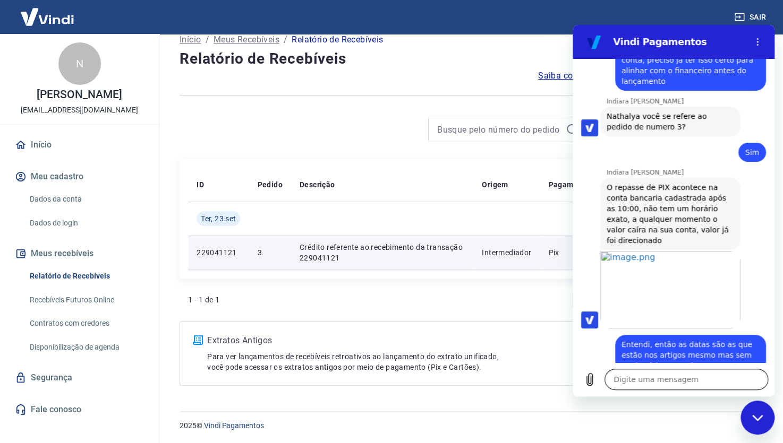
click at [645, 377] on textarea at bounding box center [686, 379] width 164 height 21
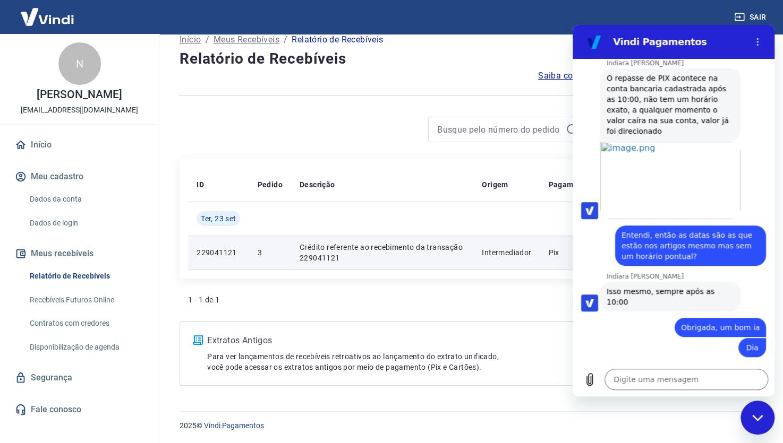
scroll to position [2149, 0]
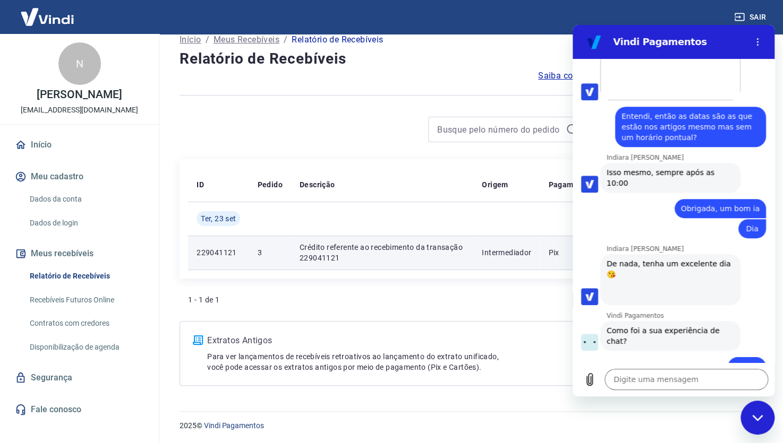
scroll to position [2240, 0]
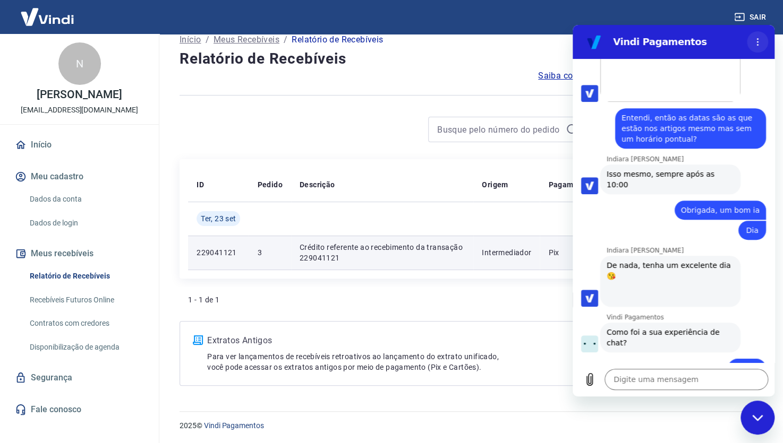
click at [763, 42] on button "Menu de opções" at bounding box center [757, 41] width 21 height 21
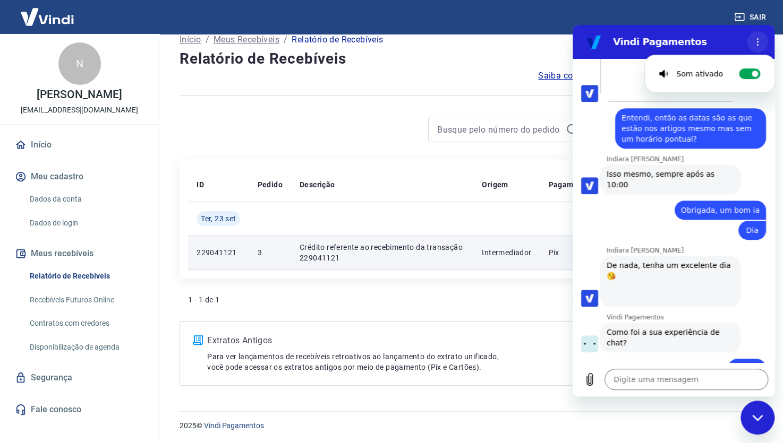
click at [763, 42] on button "Menu de opções" at bounding box center [757, 41] width 21 height 21
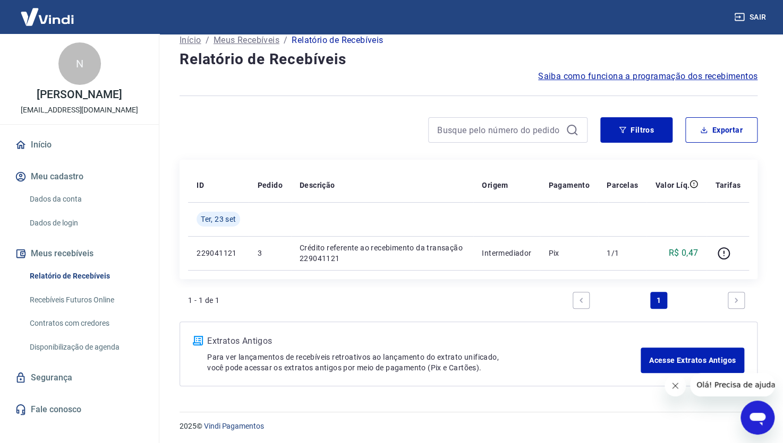
scroll to position [15, 0]
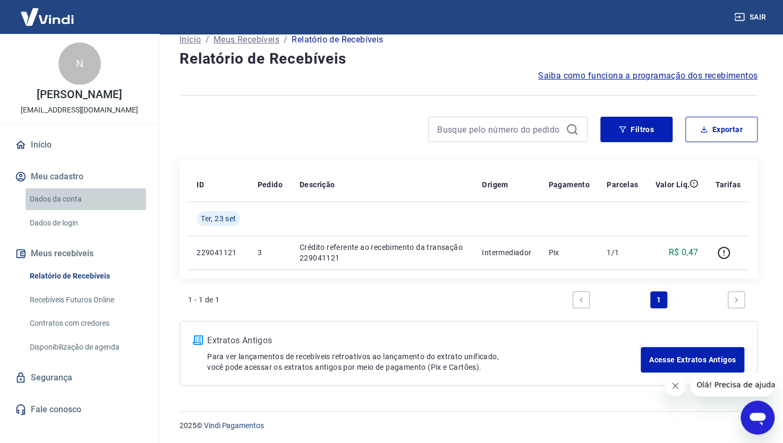
click at [103, 203] on link "Dados da conta" at bounding box center [85, 200] width 121 height 22
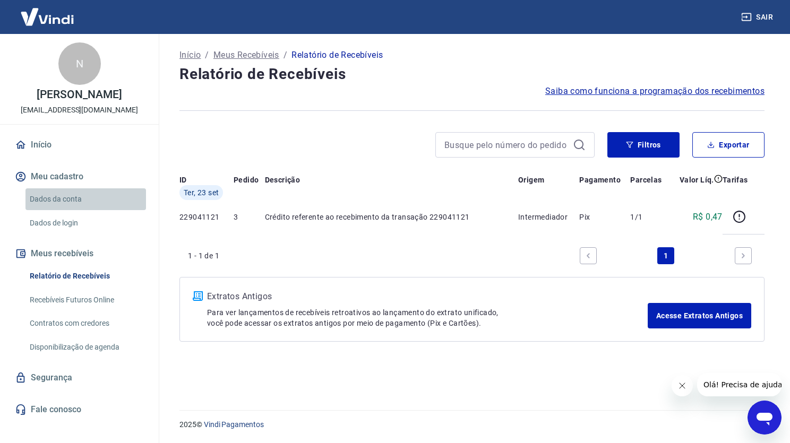
select select "PR"
select select "business"
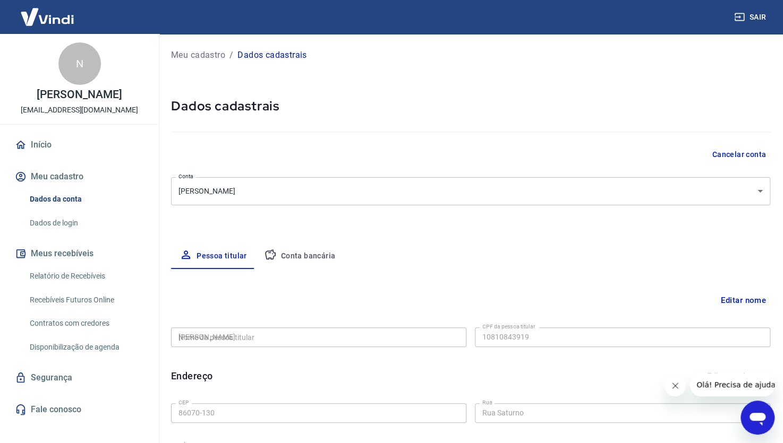
type input "108.108.439-19"
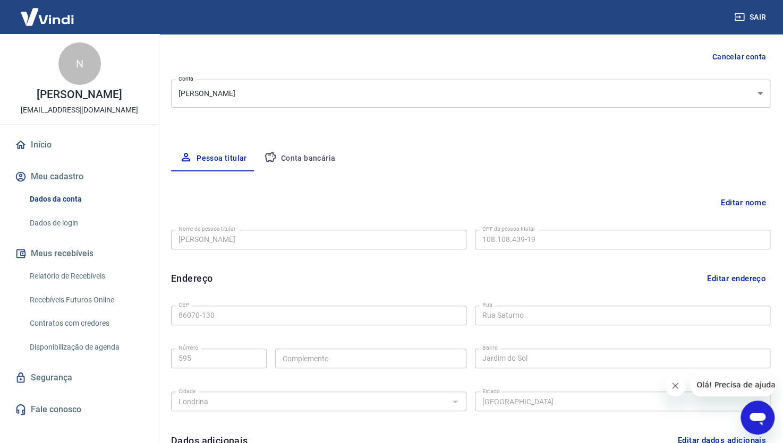
scroll to position [106, 0]
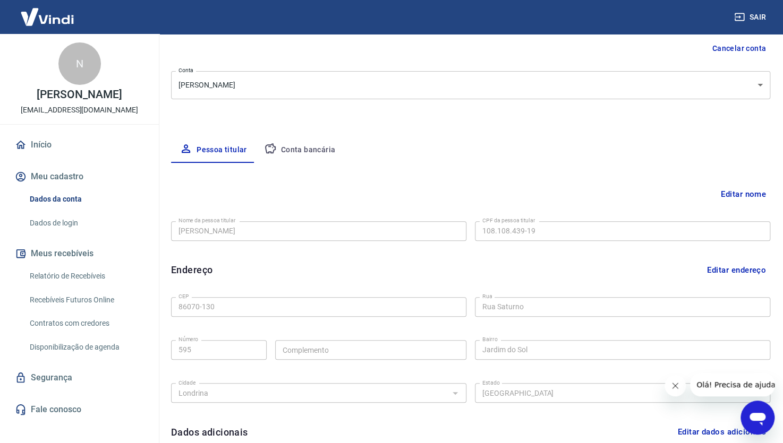
click at [296, 144] on button "Conta bancária" at bounding box center [299, 150] width 89 height 25
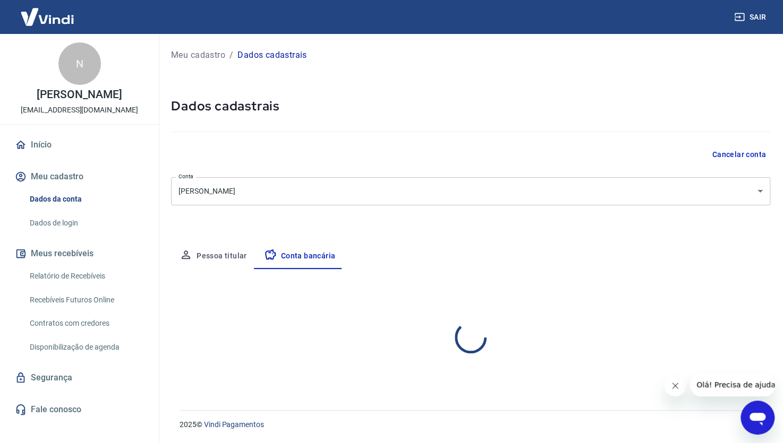
scroll to position [0, 0]
select select "1"
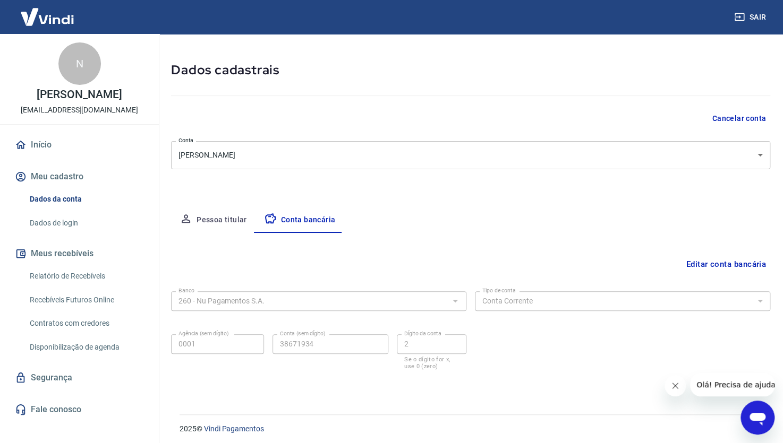
scroll to position [40, 0]
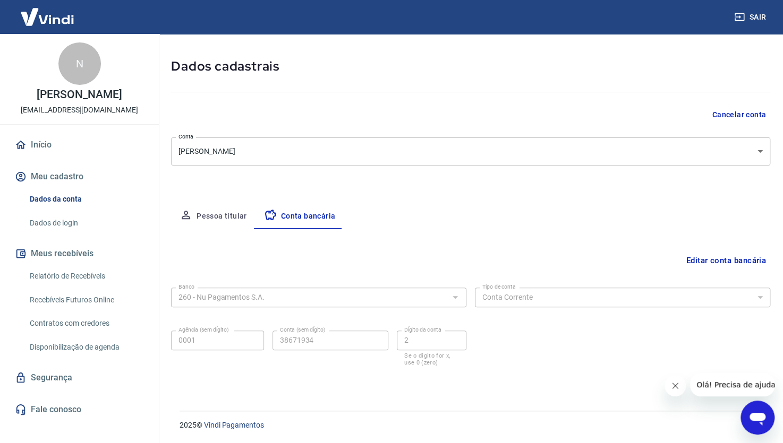
click at [601, 211] on div "Pessoa titular Conta bancária" at bounding box center [470, 216] width 599 height 25
click at [735, 390] on button "Olá! Precisa de ajuda?" at bounding box center [738, 384] width 96 height 23
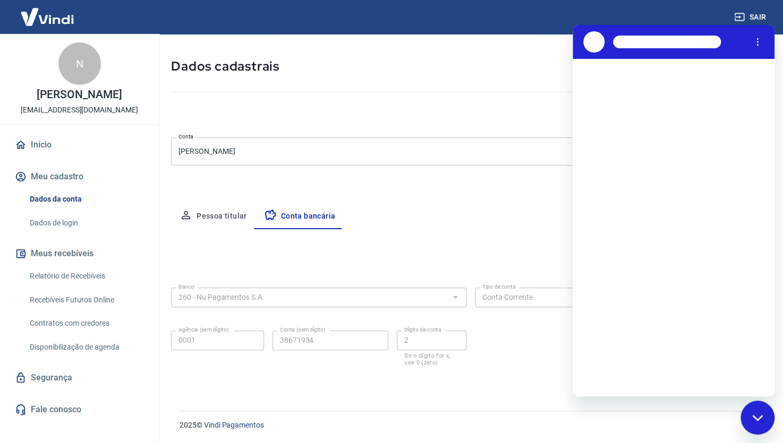
scroll to position [0, 0]
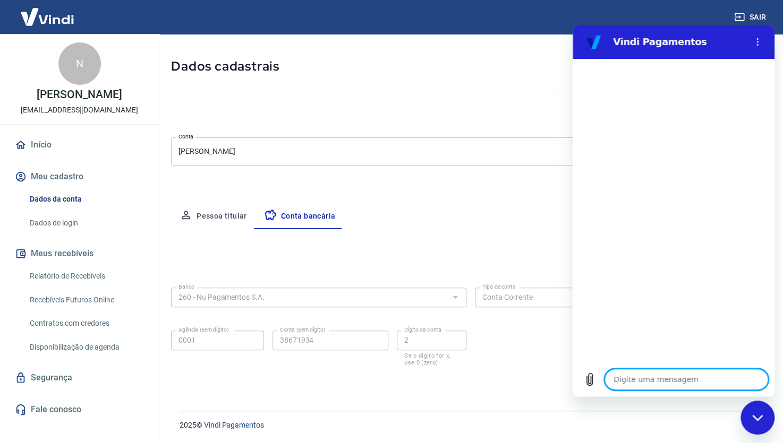
type textarea "x"
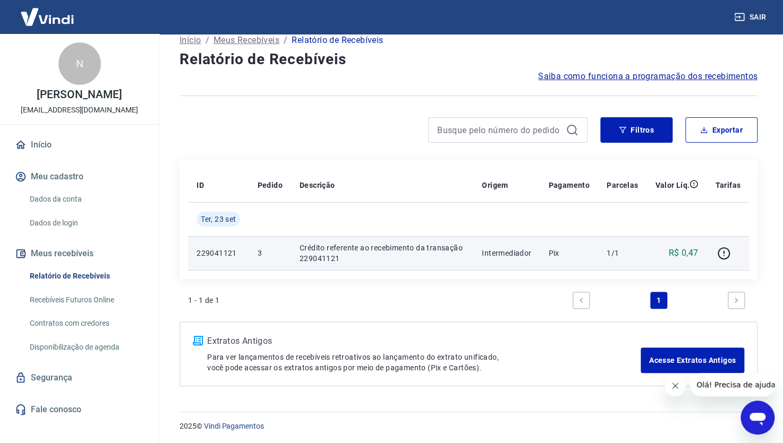
scroll to position [15, 0]
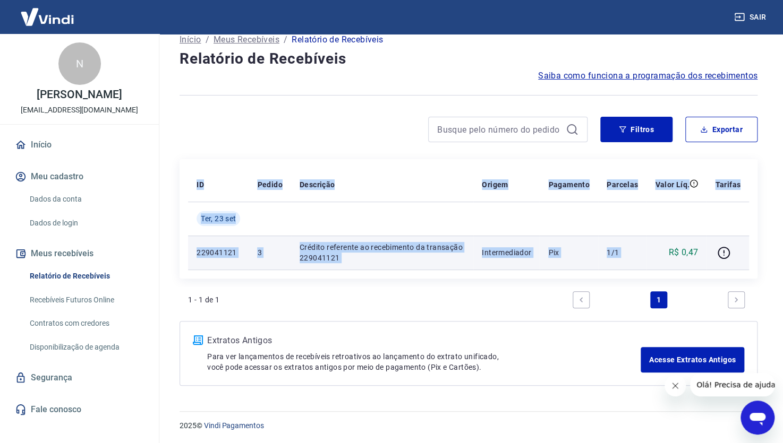
drag, startPoint x: 670, startPoint y: 254, endPoint x: 692, endPoint y: 255, distance: 22.4
click at [711, 247] on tr "229041121 3 Crédito referente ao recebimento da transação 229041121 Intermediad…" at bounding box center [468, 253] width 561 height 34
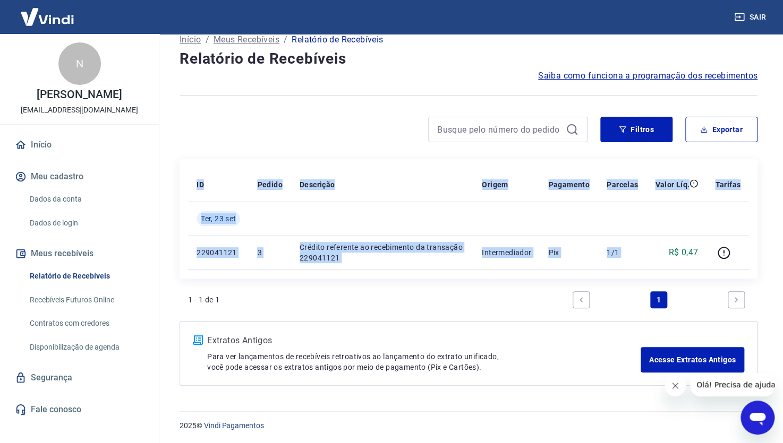
drag, startPoint x: 764, startPoint y: 269, endPoint x: 750, endPoint y: 268, distance: 13.8
click at [764, 269] on div "Início / Meus Recebíveis / Relatório de Recebíveis Relatório de Recebíveis Saib…" at bounding box center [468, 209] width 603 height 380
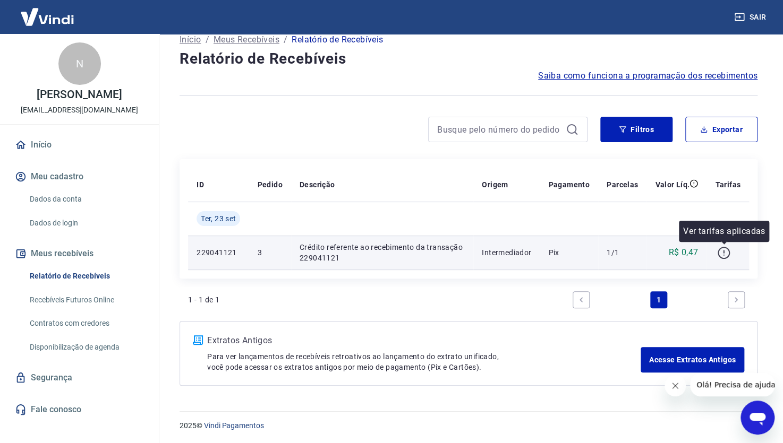
click at [724, 252] on icon "button" at bounding box center [723, 251] width 1 height 3
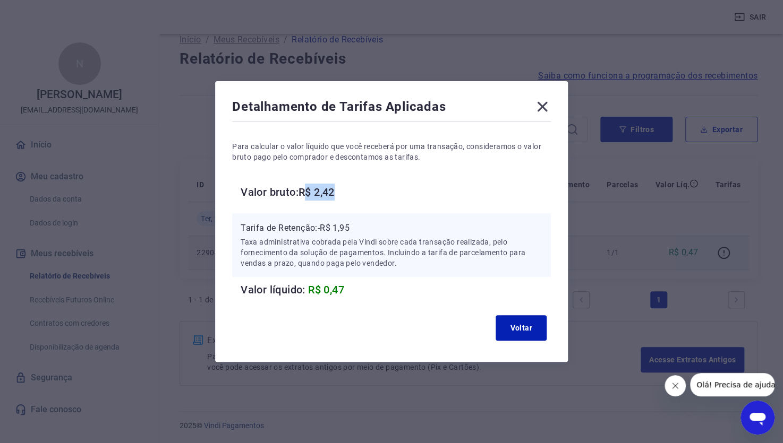
drag, startPoint x: 313, startPoint y: 192, endPoint x: 391, endPoint y: 213, distance: 81.4
click at [365, 198] on h6 "Valor bruto: R$ 2,42" at bounding box center [396, 192] width 310 height 17
click at [380, 204] on div "Para calcular o valor líquido que você receberá por uma transação, consideramos…" at bounding box center [391, 211] width 319 height 174
drag, startPoint x: 332, startPoint y: 228, endPoint x: 372, endPoint y: 228, distance: 39.3
click at [372, 228] on p "Tarifa de Retenção: -R$ 1,95" at bounding box center [392, 228] width 302 height 13
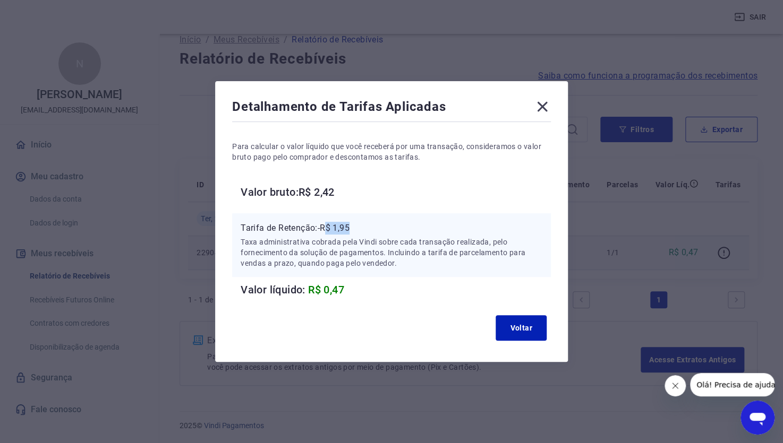
click at [373, 230] on p "Tarifa de Retenção: -R$ 1,95" at bounding box center [392, 228] width 302 height 13
click at [551, 105] on icon at bounding box center [542, 106] width 17 height 17
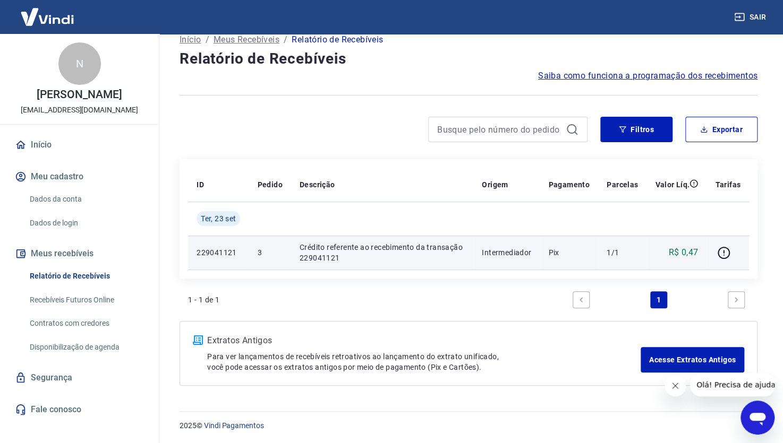
click at [732, 381] on span "Olá! Precisa de ajuda?" at bounding box center [737, 385] width 83 height 8
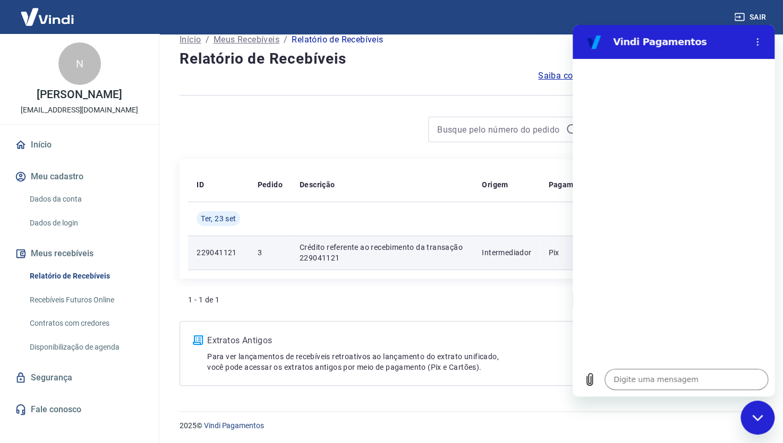
click at [632, 20] on div "Sair" at bounding box center [391, 17] width 783 height 34
type textarea "x"
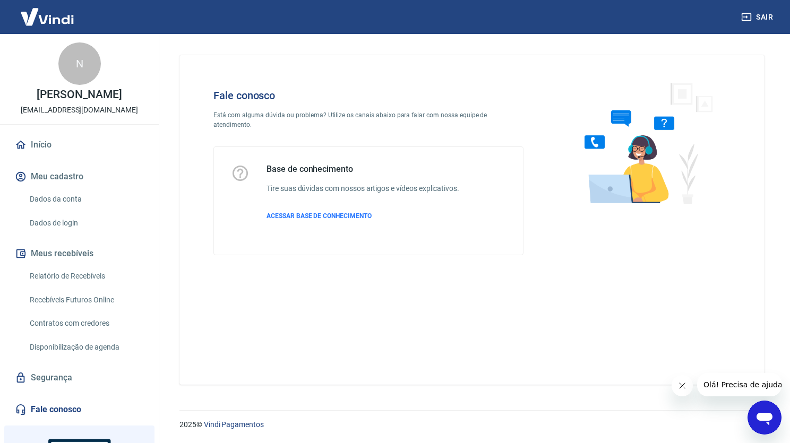
click at [742, 381] on span "Olá! Precisa de ajuda?" at bounding box center [744, 385] width 83 height 8
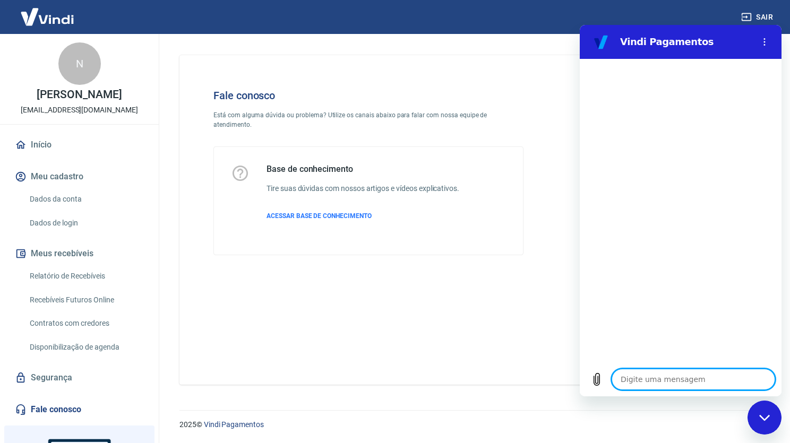
type textarea "x"
